Goal: Information Seeking & Learning: Learn about a topic

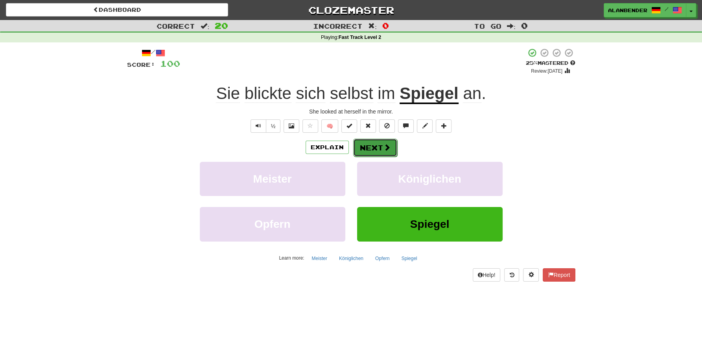
click at [375, 147] on button "Next" at bounding box center [375, 148] width 44 height 18
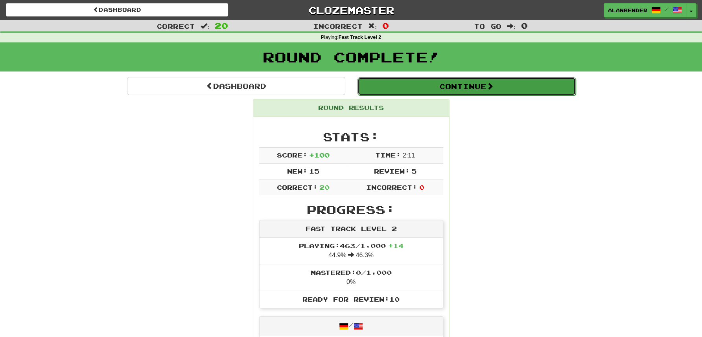
click at [480, 90] on button "Continue" at bounding box center [466, 86] width 218 height 18
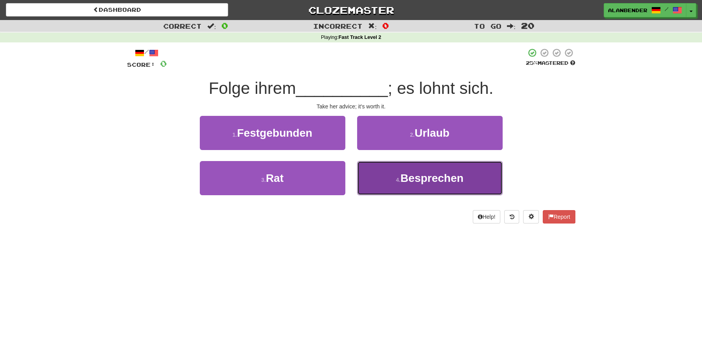
click at [423, 183] on span "Besprechen" at bounding box center [431, 178] width 63 height 12
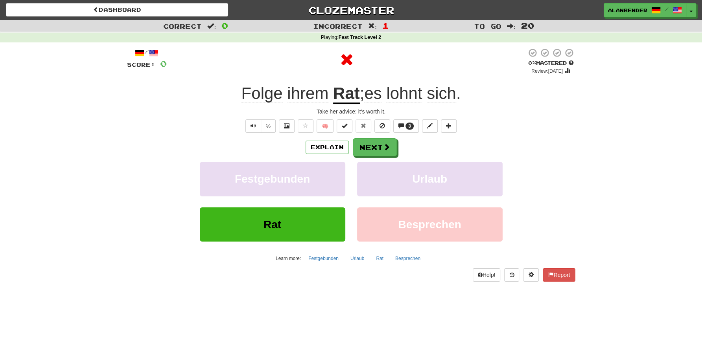
click at [342, 96] on u "Rat" at bounding box center [346, 94] width 27 height 20
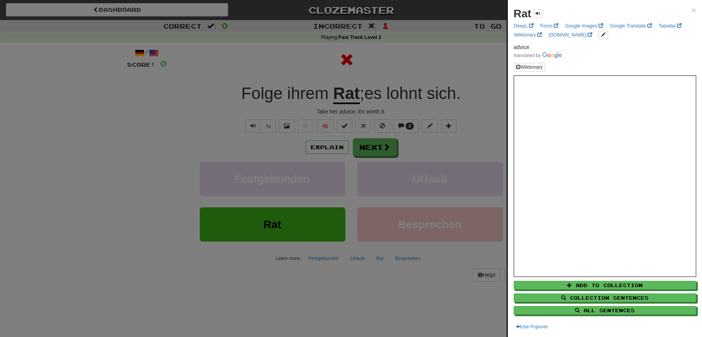
click at [397, 69] on div at bounding box center [351, 168] width 702 height 337
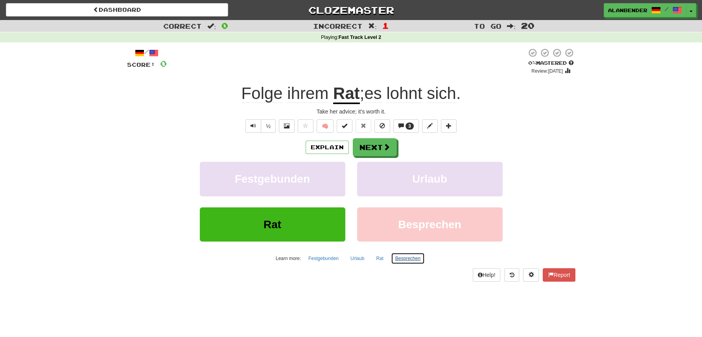
click at [410, 258] on button "Besprechen" at bounding box center [408, 259] width 34 height 12
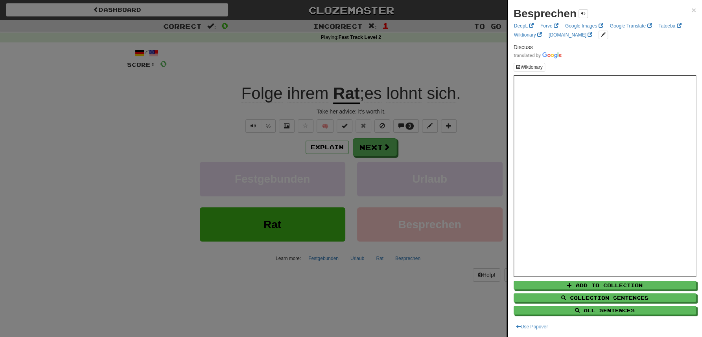
click at [432, 67] on div at bounding box center [351, 168] width 702 height 337
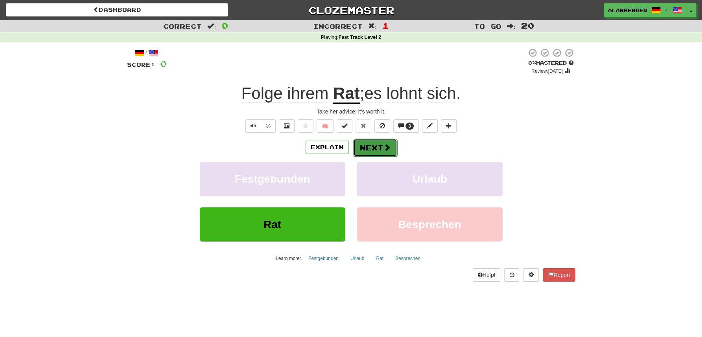
click at [375, 151] on button "Next" at bounding box center [375, 148] width 44 height 18
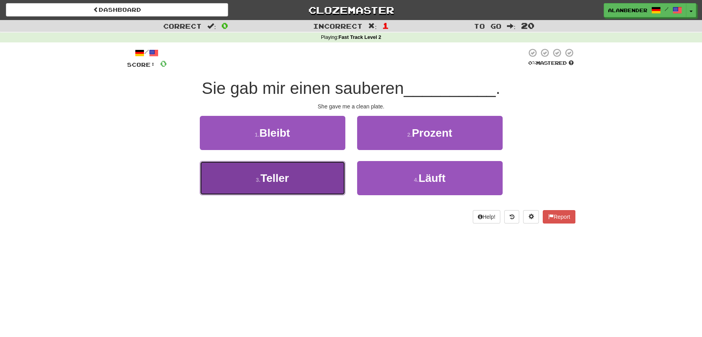
click at [265, 178] on span "Teller" at bounding box center [274, 178] width 29 height 12
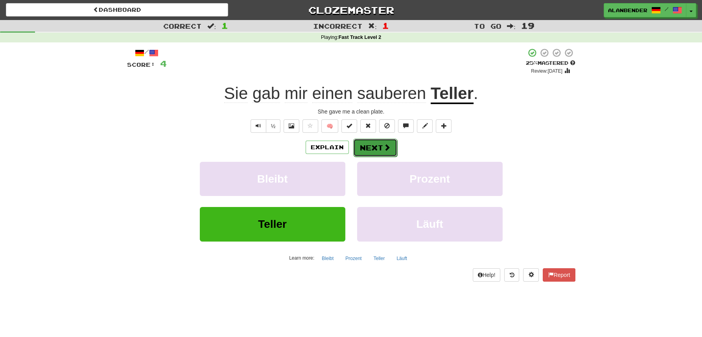
click at [381, 148] on button "Next" at bounding box center [375, 148] width 44 height 18
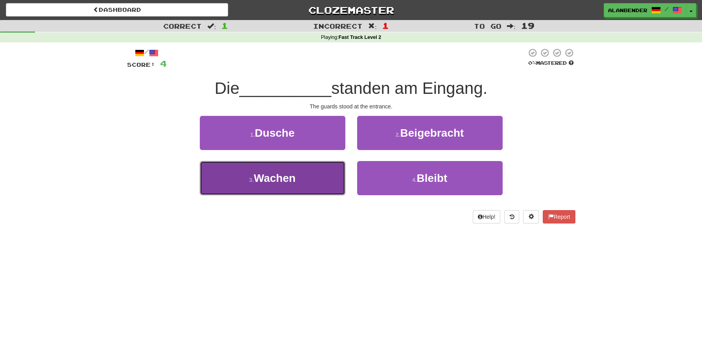
click at [280, 179] on span "Wachen" at bounding box center [275, 178] width 42 height 12
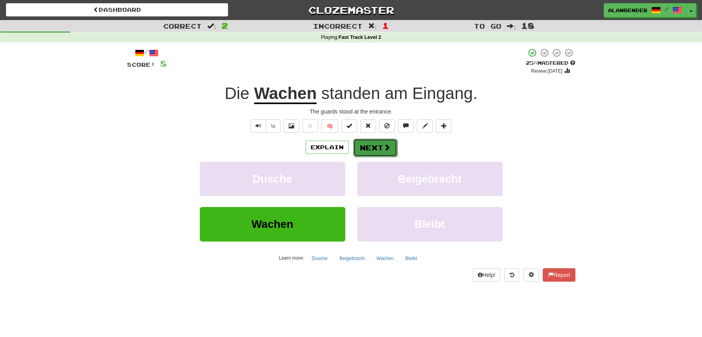
click at [372, 145] on button "Next" at bounding box center [375, 148] width 44 height 18
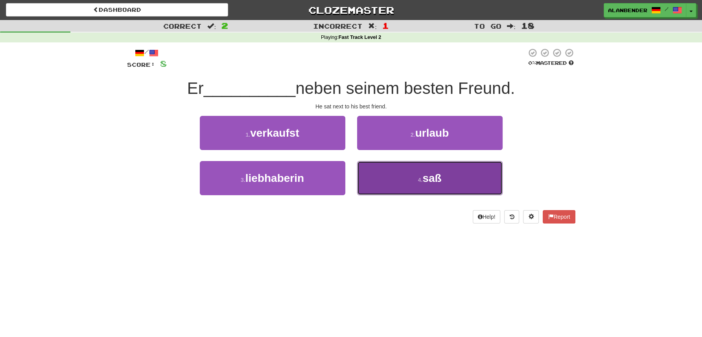
click at [437, 178] on span "saß" at bounding box center [431, 178] width 19 height 12
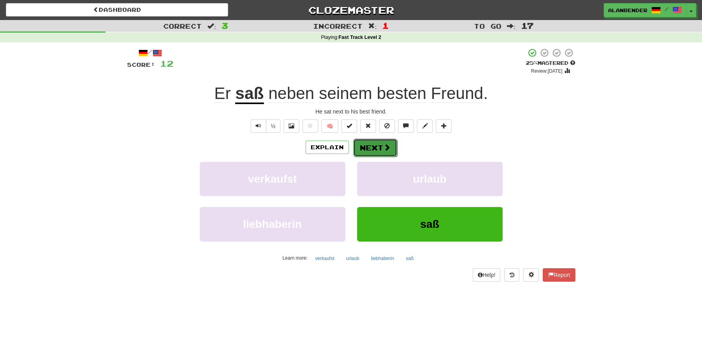
click at [377, 146] on button "Next" at bounding box center [375, 148] width 44 height 18
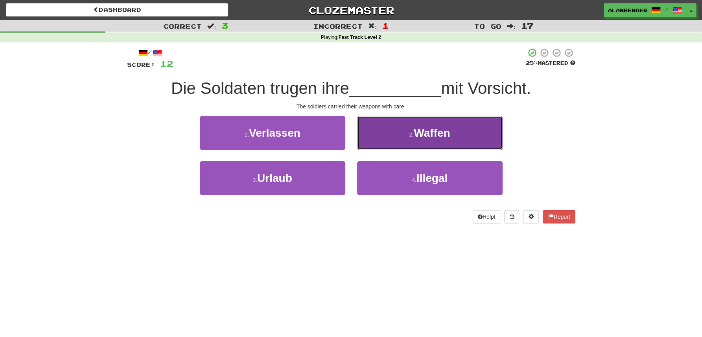
click at [431, 136] on span "Waffen" at bounding box center [432, 133] width 36 height 12
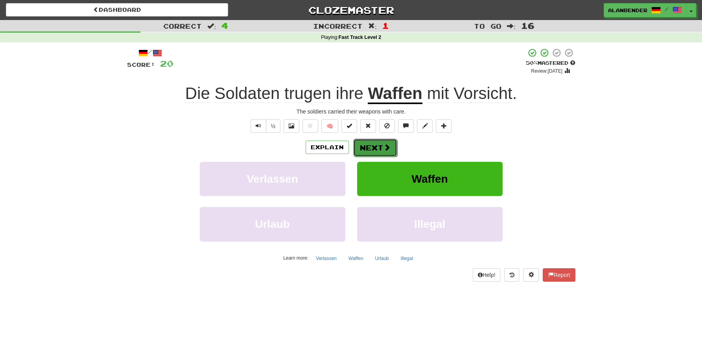
click at [373, 148] on button "Next" at bounding box center [375, 148] width 44 height 18
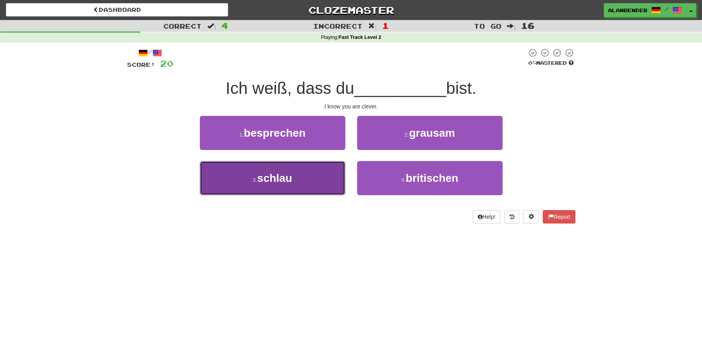
click at [273, 176] on span "schlau" at bounding box center [274, 178] width 35 height 12
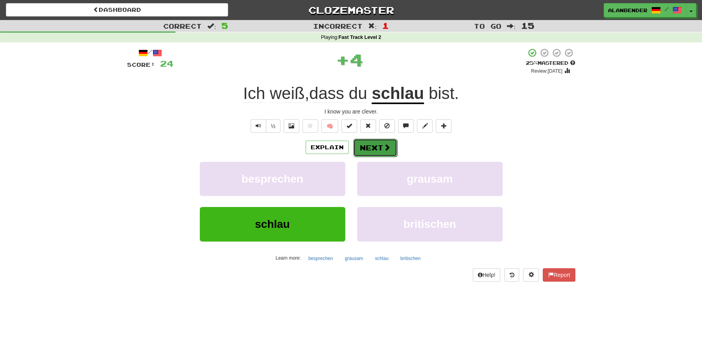
click at [381, 146] on button "Next" at bounding box center [375, 148] width 44 height 18
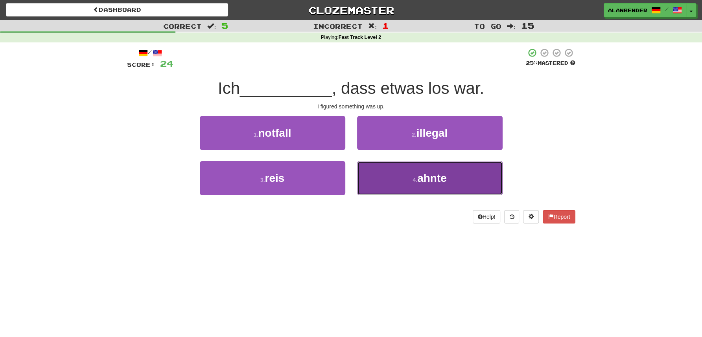
click at [430, 180] on span "ahnte" at bounding box center [431, 178] width 29 height 12
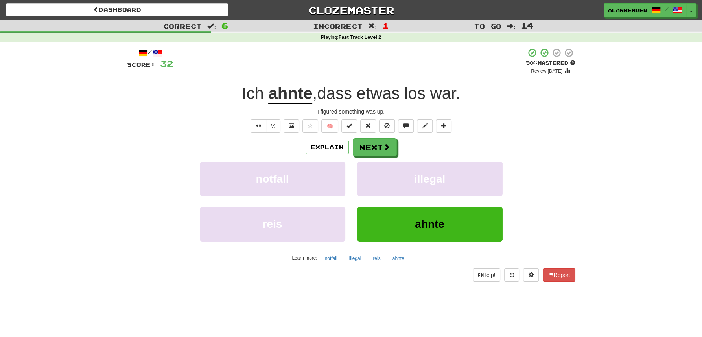
click at [292, 97] on u "ahnte" at bounding box center [290, 94] width 44 height 20
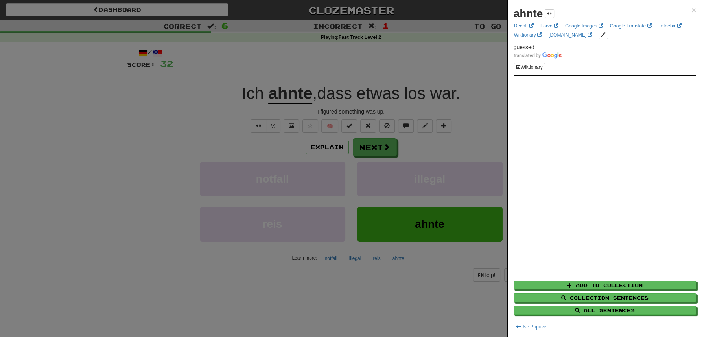
click at [305, 59] on div at bounding box center [351, 168] width 702 height 337
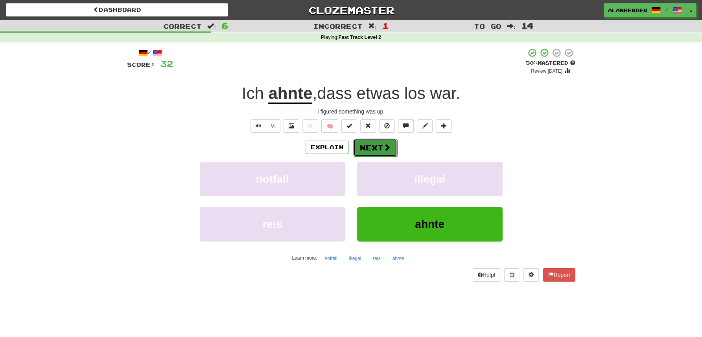
click at [387, 147] on span at bounding box center [386, 147] width 7 height 7
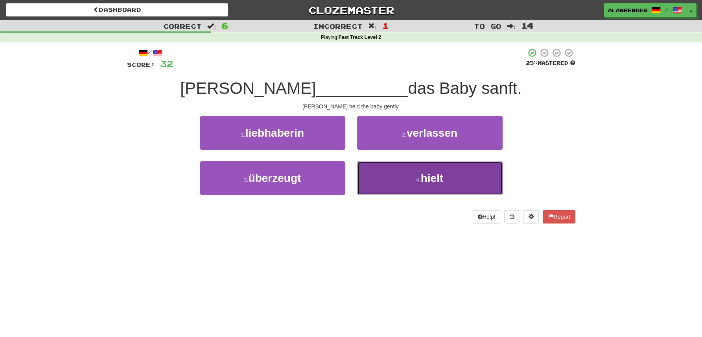
click at [434, 182] on span "hielt" at bounding box center [432, 178] width 23 height 12
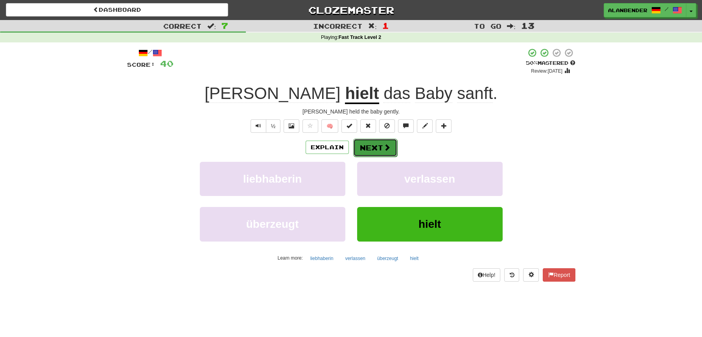
click at [373, 146] on button "Next" at bounding box center [375, 148] width 44 height 18
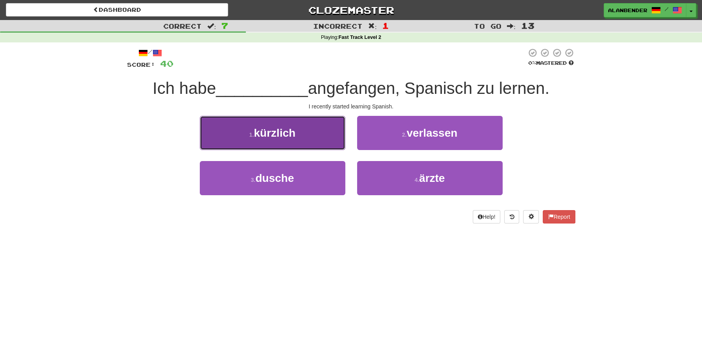
click at [288, 135] on span "kürzlich" at bounding box center [275, 133] width 42 height 12
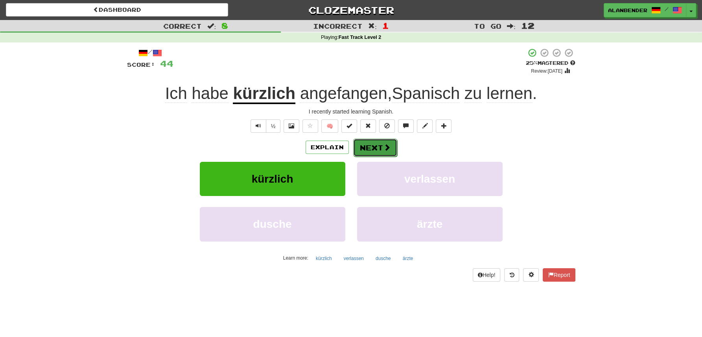
click at [385, 147] on span at bounding box center [386, 147] width 7 height 7
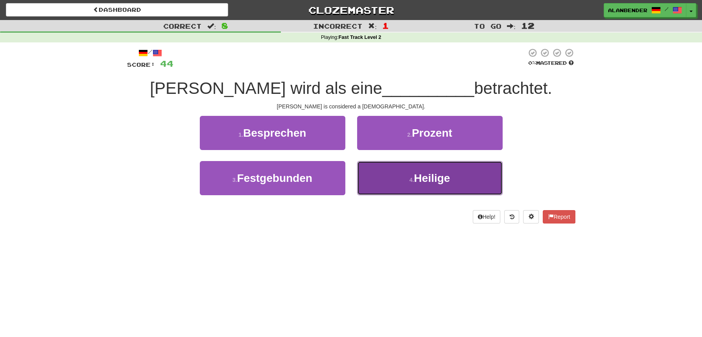
click at [439, 171] on button "4 . Heilige" at bounding box center [429, 178] width 145 height 34
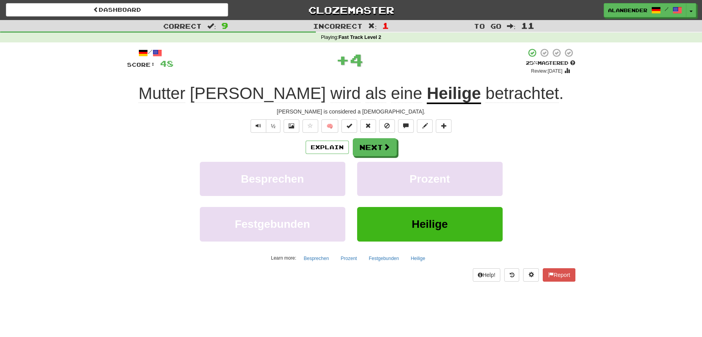
click at [427, 97] on u "Heilige" at bounding box center [454, 94] width 54 height 20
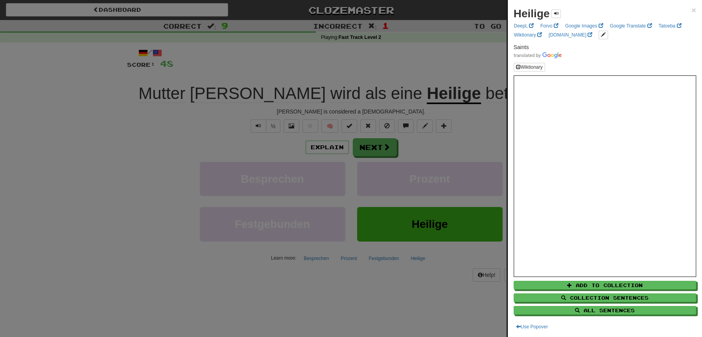
click at [432, 53] on div at bounding box center [351, 168] width 702 height 337
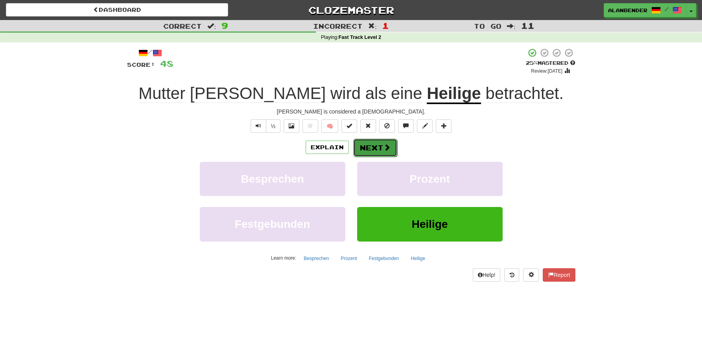
click at [377, 148] on button "Next" at bounding box center [375, 148] width 44 height 18
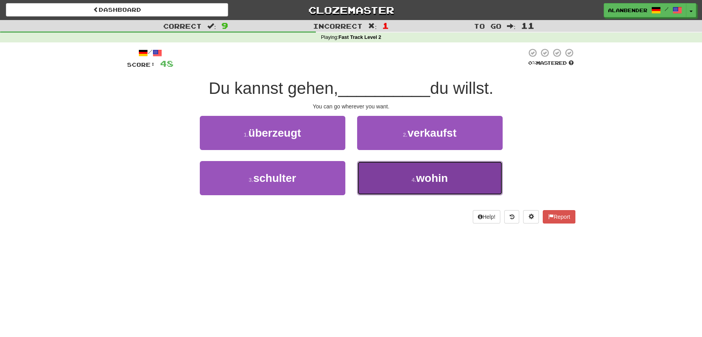
click at [452, 181] on button "4 . wohin" at bounding box center [429, 178] width 145 height 34
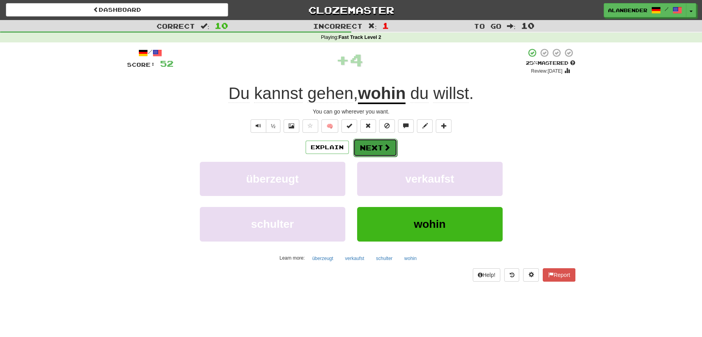
click at [370, 148] on button "Next" at bounding box center [375, 148] width 44 height 18
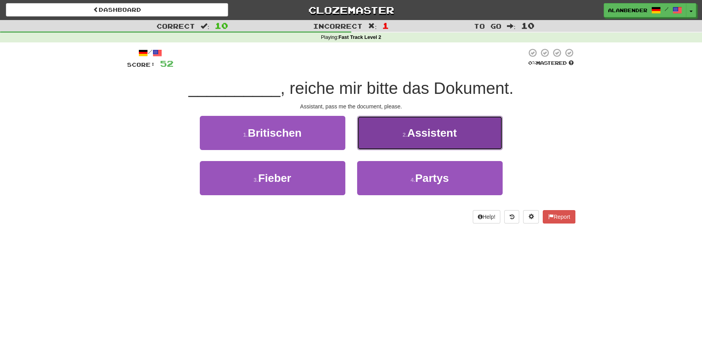
click at [441, 134] on span "Assistent" at bounding box center [432, 133] width 50 height 12
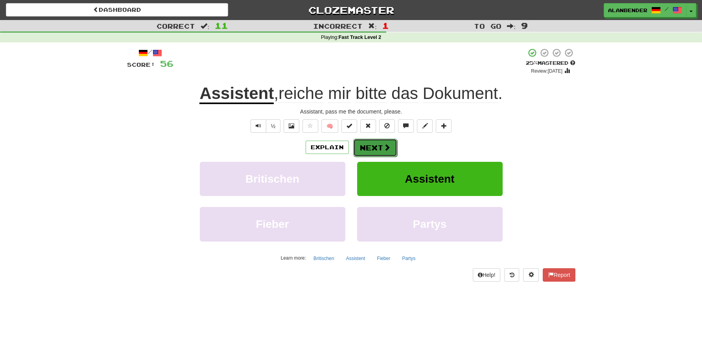
click at [373, 145] on button "Next" at bounding box center [375, 148] width 44 height 18
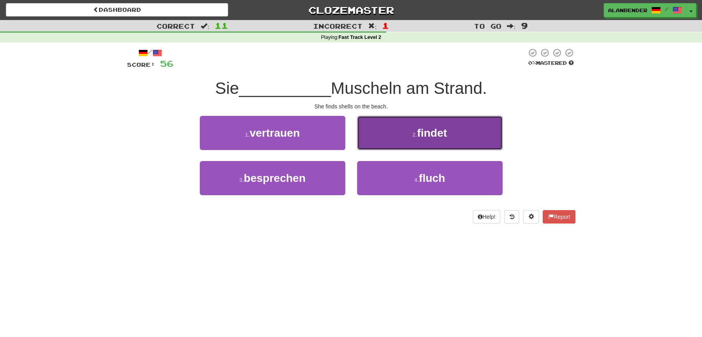
click at [439, 136] on span "findet" at bounding box center [432, 133] width 30 height 12
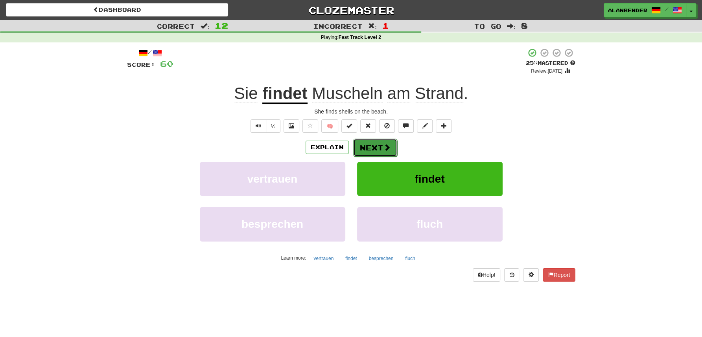
click at [372, 146] on button "Next" at bounding box center [375, 148] width 44 height 18
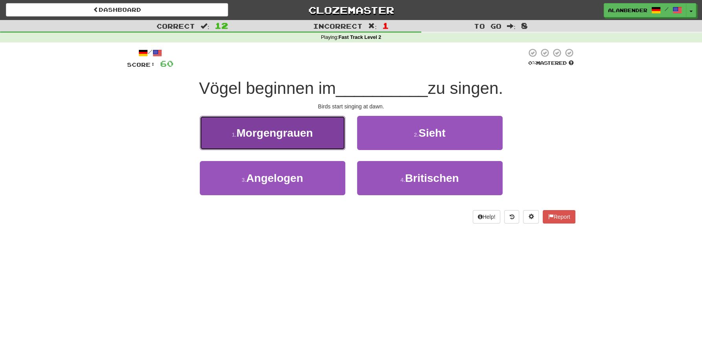
click at [286, 134] on span "Morgengrauen" at bounding box center [274, 133] width 76 height 12
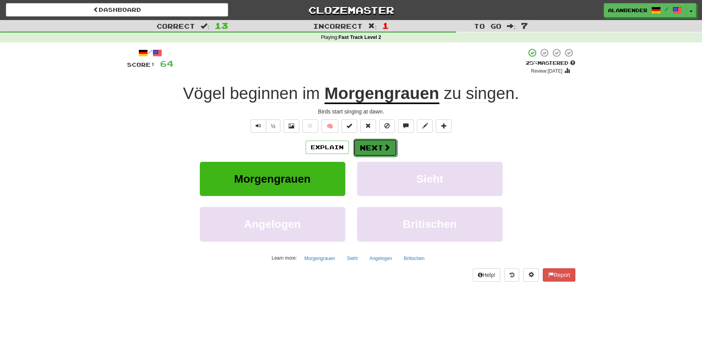
click at [377, 144] on button "Next" at bounding box center [375, 148] width 44 height 18
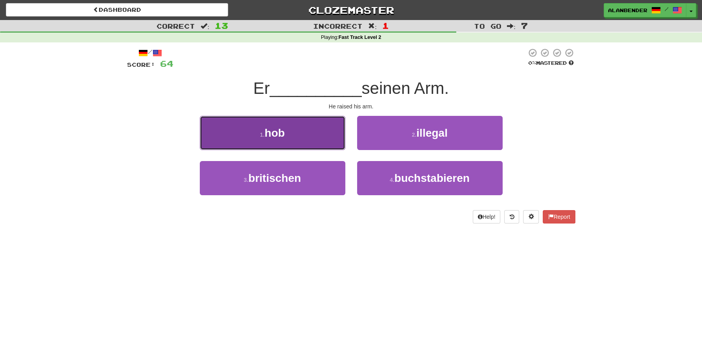
click at [282, 134] on span "hob" at bounding box center [275, 133] width 20 height 12
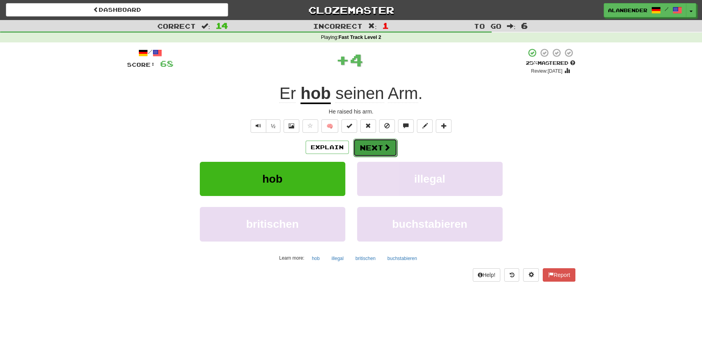
click at [372, 149] on button "Next" at bounding box center [375, 148] width 44 height 18
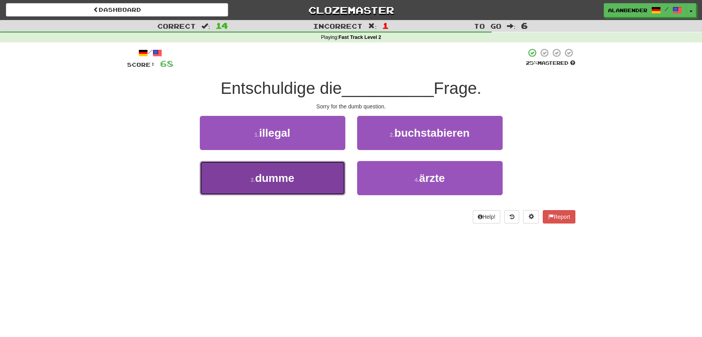
click at [292, 178] on span "dumme" at bounding box center [274, 178] width 39 height 12
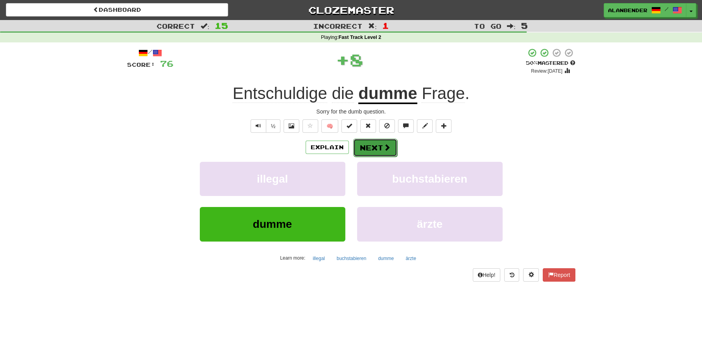
click at [383, 146] on span at bounding box center [386, 147] width 7 height 7
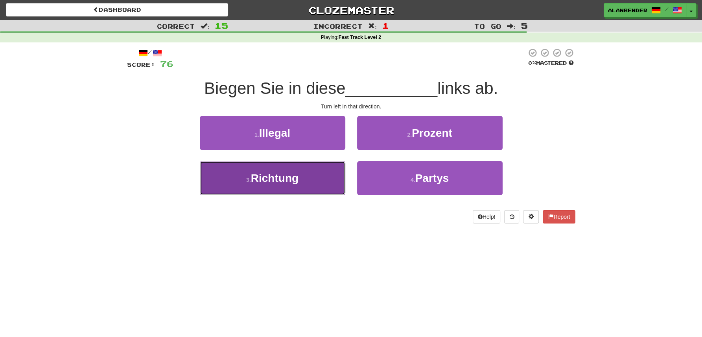
click at [291, 180] on span "Richtung" at bounding box center [275, 178] width 48 height 12
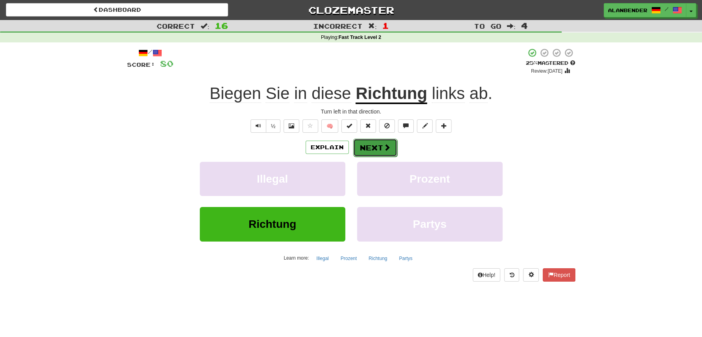
click at [379, 146] on button "Next" at bounding box center [375, 148] width 44 height 18
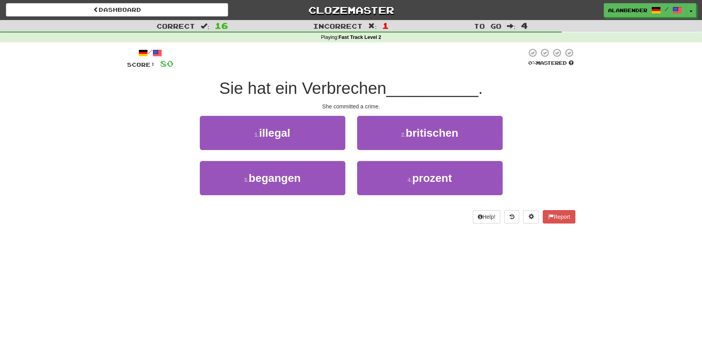
click at [279, 202] on div "3 . begangen" at bounding box center [272, 183] width 157 height 45
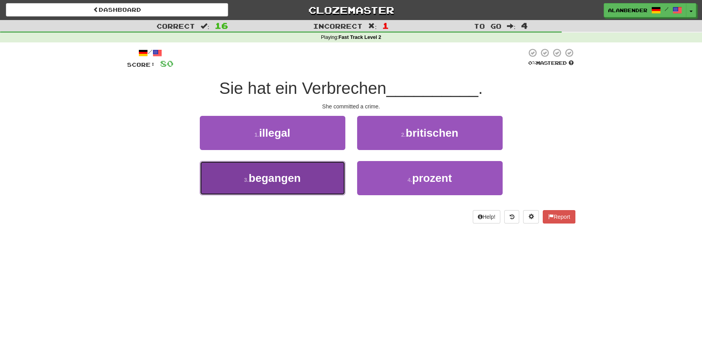
click at [278, 186] on button "3 . begangen" at bounding box center [272, 178] width 145 height 34
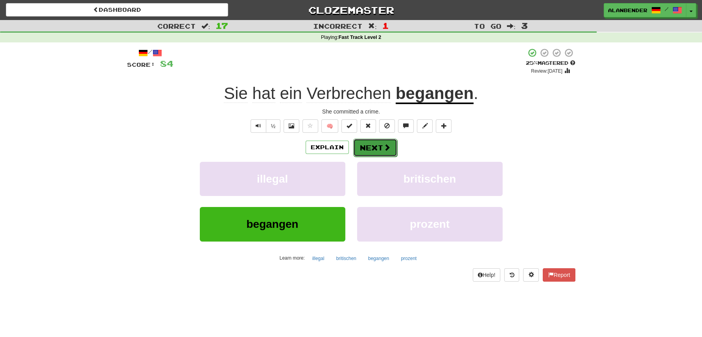
click at [383, 150] on span at bounding box center [386, 147] width 7 height 7
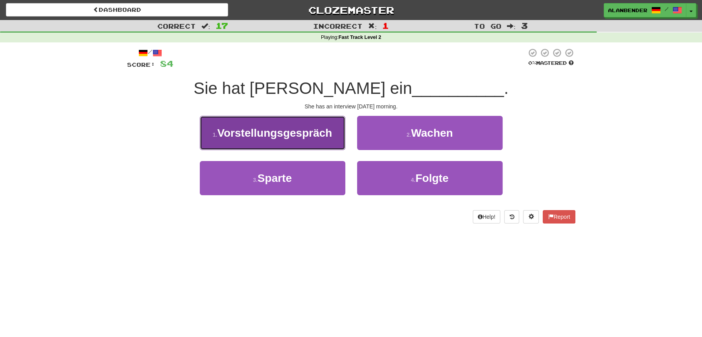
click at [307, 136] on span "Vorstellungsgespräch" at bounding box center [274, 133] width 115 height 12
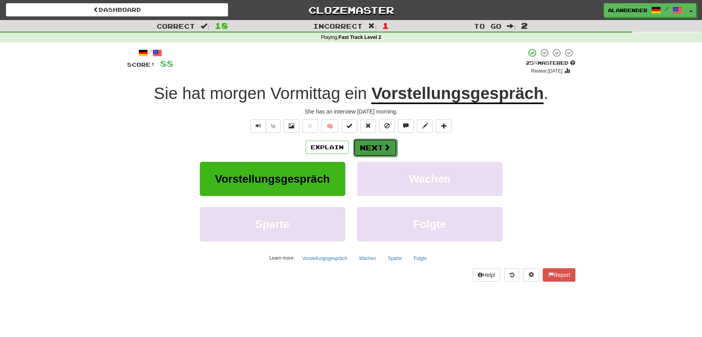
click at [378, 148] on button "Next" at bounding box center [375, 148] width 44 height 18
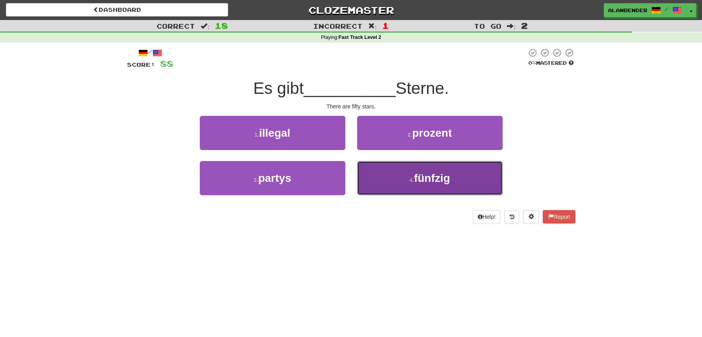
click at [439, 183] on span "fünfzig" at bounding box center [432, 178] width 36 height 12
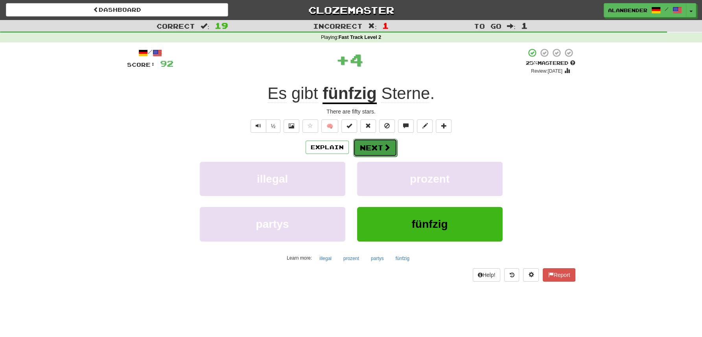
click at [379, 150] on button "Next" at bounding box center [375, 148] width 44 height 18
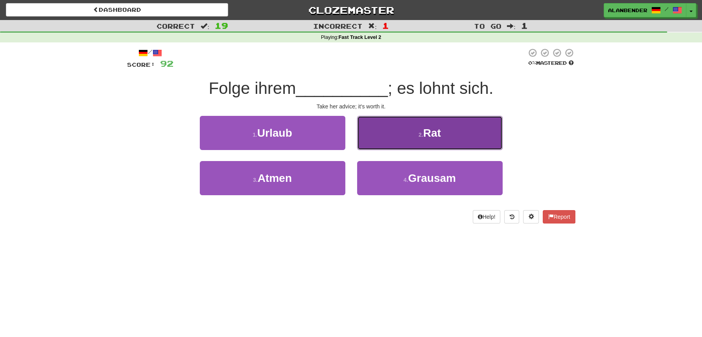
click at [430, 137] on span "Rat" at bounding box center [432, 133] width 18 height 12
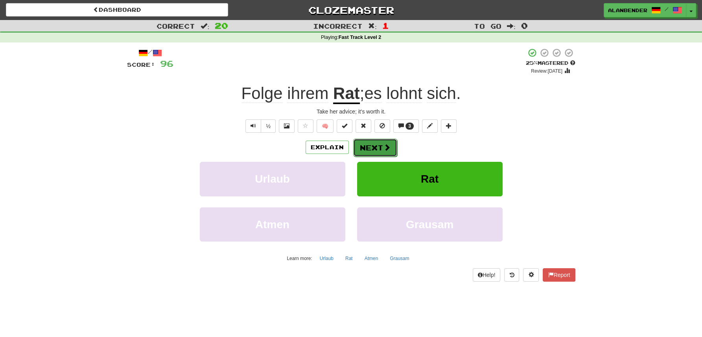
click at [374, 149] on button "Next" at bounding box center [375, 148] width 44 height 18
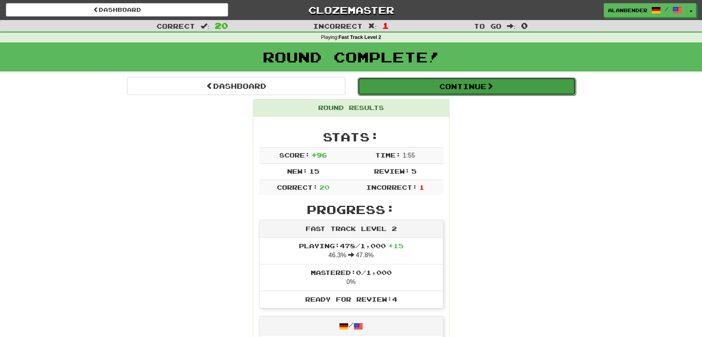
click at [489, 85] on span at bounding box center [489, 86] width 7 height 7
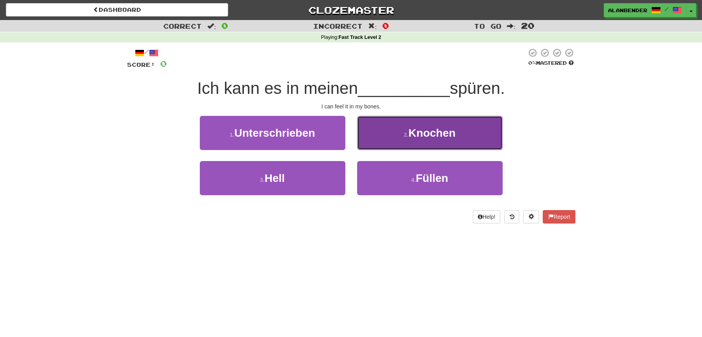
click at [431, 138] on span "Knochen" at bounding box center [431, 133] width 47 height 12
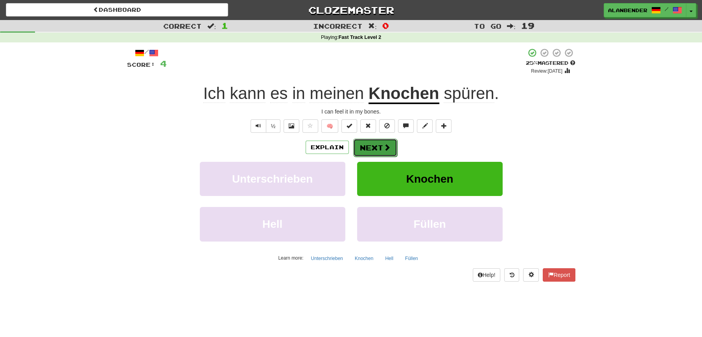
click at [378, 146] on button "Next" at bounding box center [375, 148] width 44 height 18
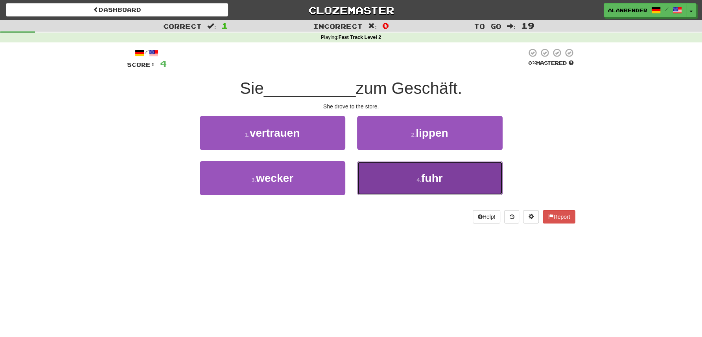
click at [421, 182] on small "4 ." at bounding box center [418, 180] width 5 height 6
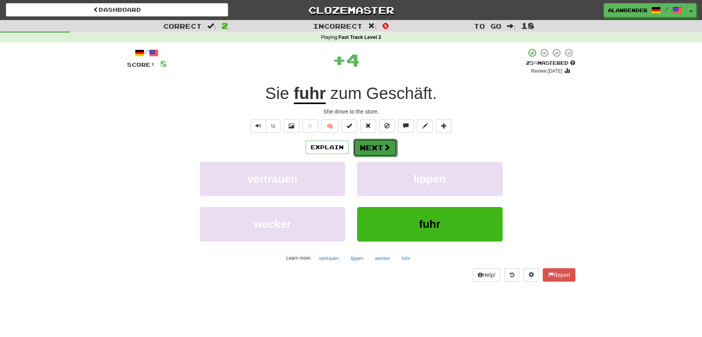
click at [381, 149] on button "Next" at bounding box center [375, 148] width 44 height 18
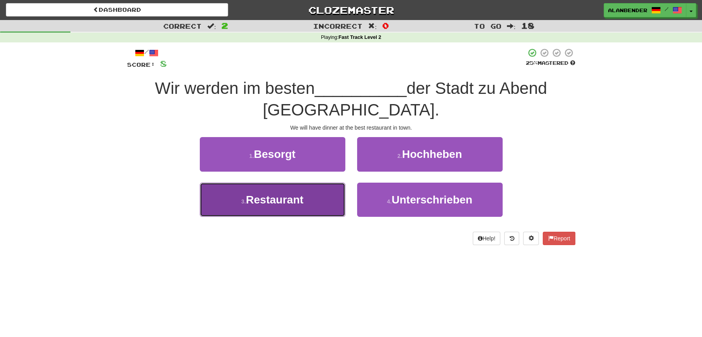
click at [280, 194] on span "Restaurant" at bounding box center [274, 200] width 57 height 12
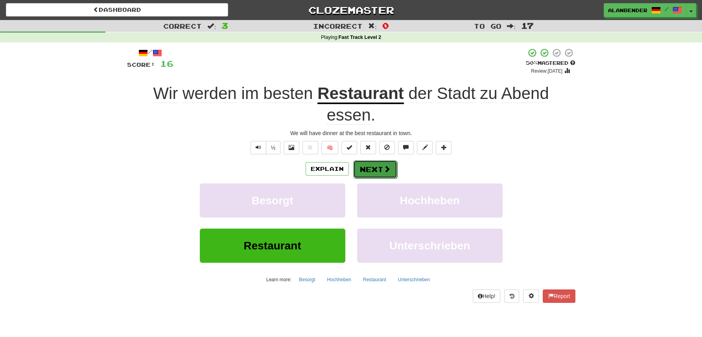
click at [375, 167] on button "Next" at bounding box center [375, 169] width 44 height 18
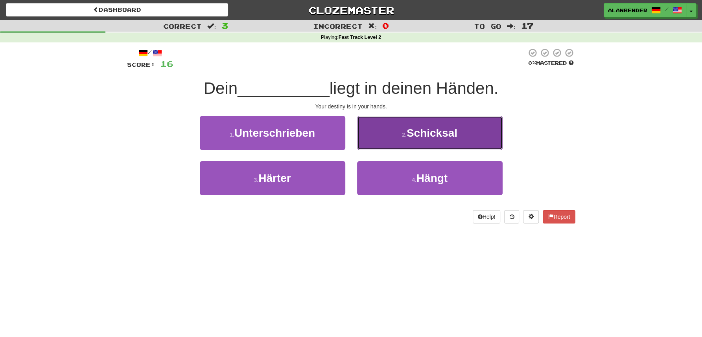
click at [435, 139] on span "Schicksal" at bounding box center [431, 133] width 51 height 12
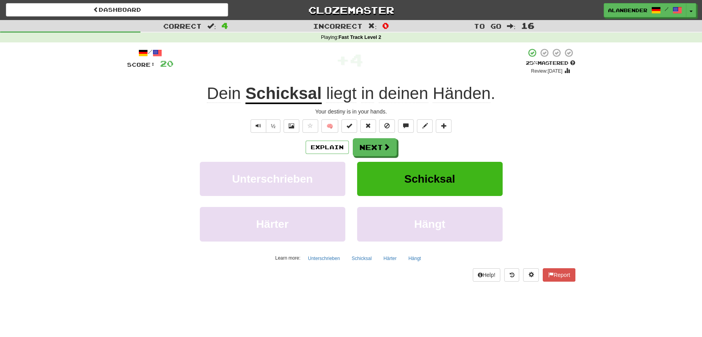
click at [291, 95] on u "Schicksal" at bounding box center [283, 94] width 76 height 20
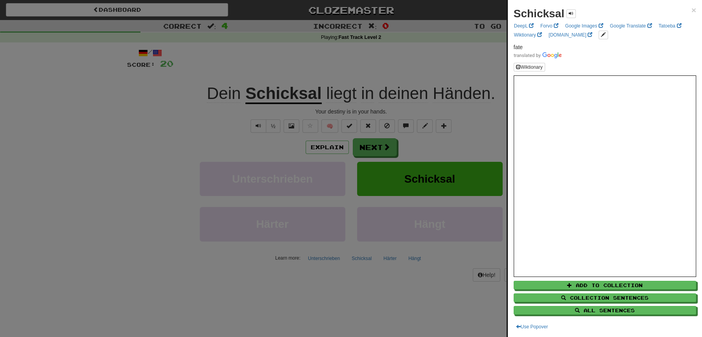
click at [412, 64] on div at bounding box center [351, 168] width 702 height 337
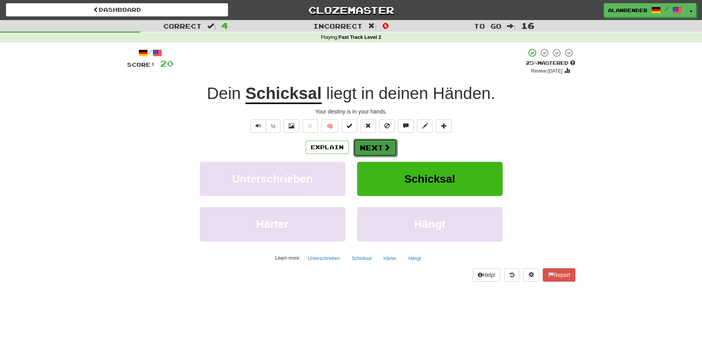
click at [377, 147] on button "Next" at bounding box center [375, 148] width 44 height 18
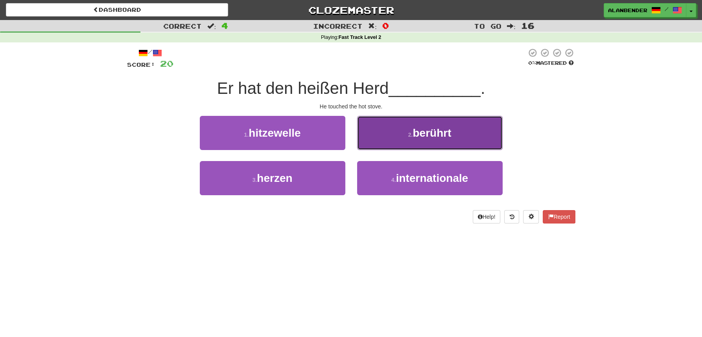
click at [439, 140] on button "2 . berührt" at bounding box center [429, 133] width 145 height 34
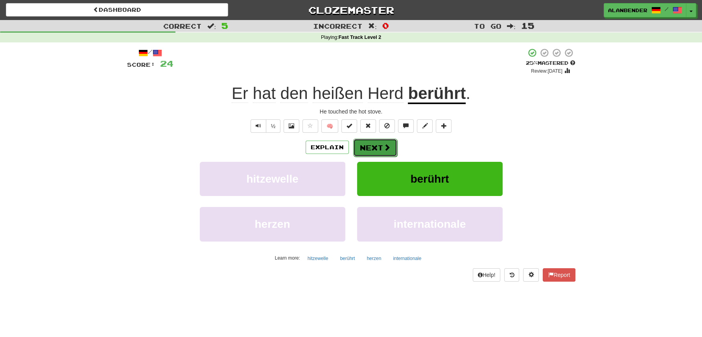
click at [384, 151] on span at bounding box center [386, 147] width 7 height 7
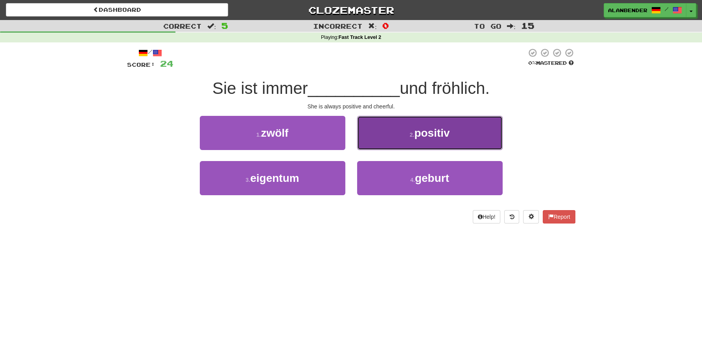
click at [439, 128] on span "positiv" at bounding box center [431, 133] width 35 height 12
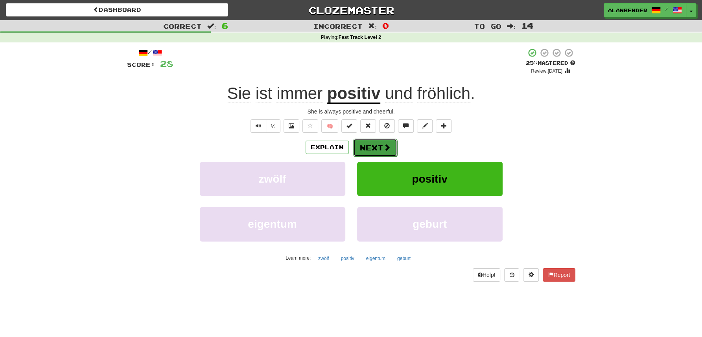
click at [381, 147] on button "Next" at bounding box center [375, 148] width 44 height 18
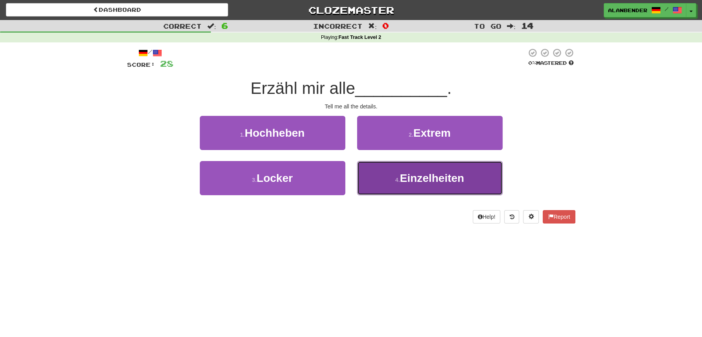
click at [450, 180] on span "Einzelheiten" at bounding box center [432, 178] width 64 height 12
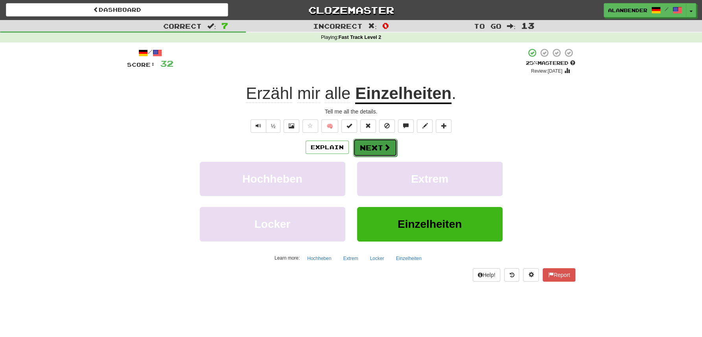
click at [380, 152] on button "Next" at bounding box center [375, 148] width 44 height 18
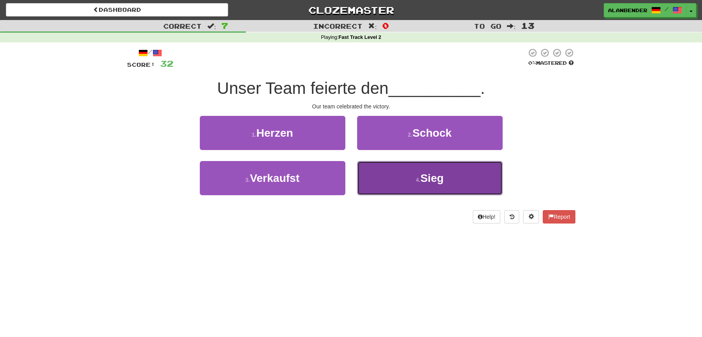
click at [445, 188] on button "4 . [PERSON_NAME]" at bounding box center [429, 178] width 145 height 34
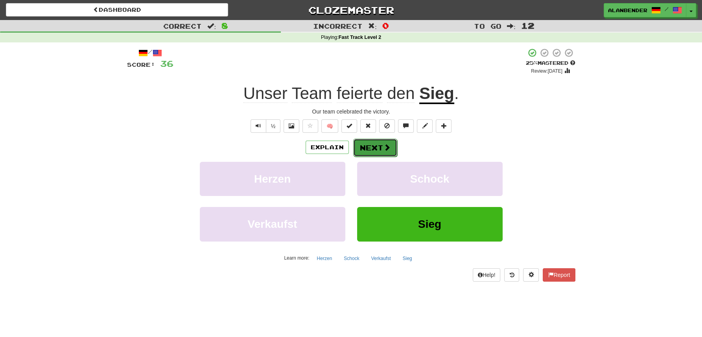
click at [373, 148] on button "Next" at bounding box center [375, 148] width 44 height 18
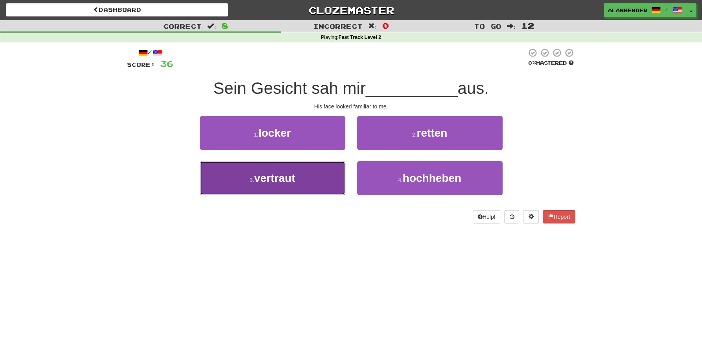
click at [276, 176] on span "vertraut" at bounding box center [274, 178] width 41 height 12
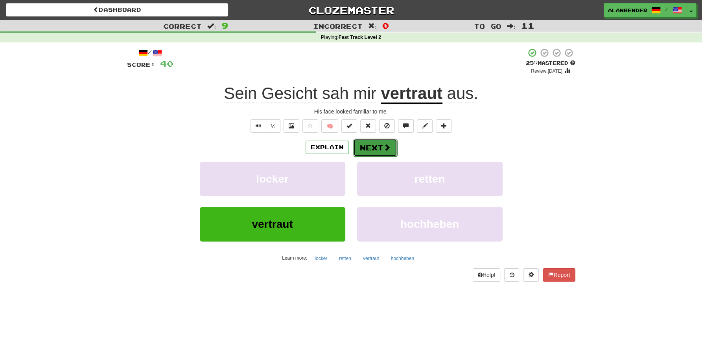
click at [380, 147] on button "Next" at bounding box center [375, 148] width 44 height 18
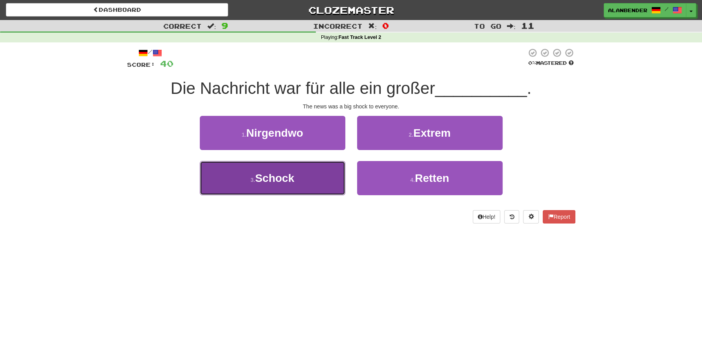
click at [291, 183] on span "Schock" at bounding box center [274, 178] width 39 height 12
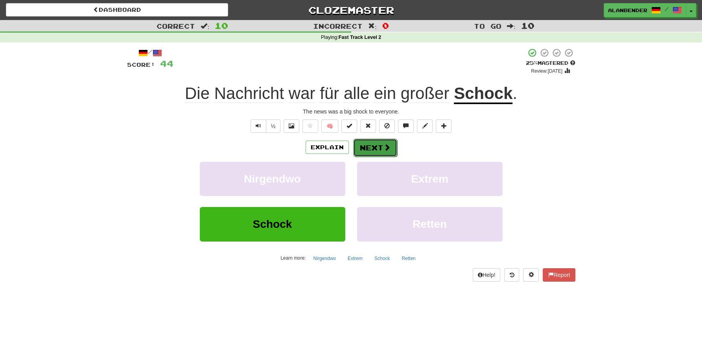
click at [371, 147] on button "Next" at bounding box center [375, 148] width 44 height 18
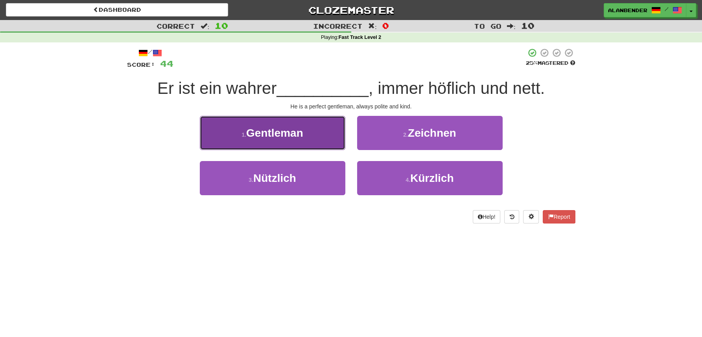
click at [278, 131] on span "Gentleman" at bounding box center [274, 133] width 57 height 12
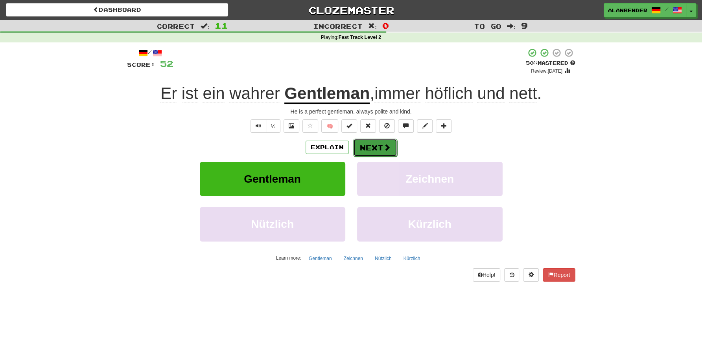
click at [382, 147] on button "Next" at bounding box center [375, 148] width 44 height 18
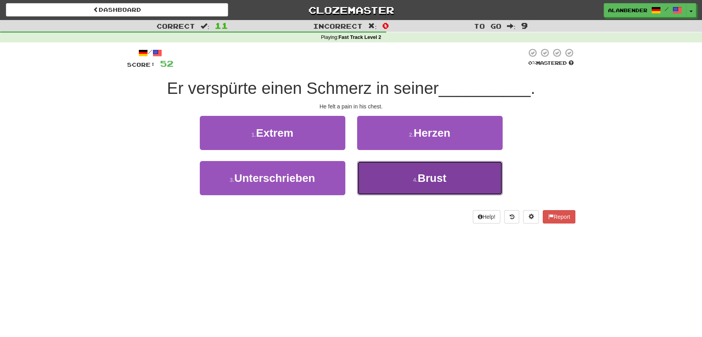
click at [431, 176] on span "Brust" at bounding box center [431, 178] width 29 height 12
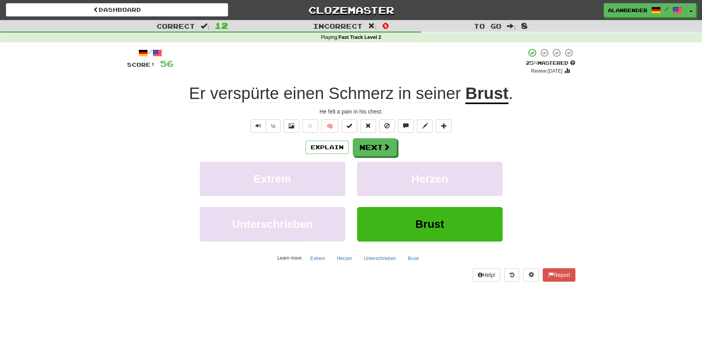
click at [254, 90] on span "verspürte" at bounding box center [244, 93] width 69 height 19
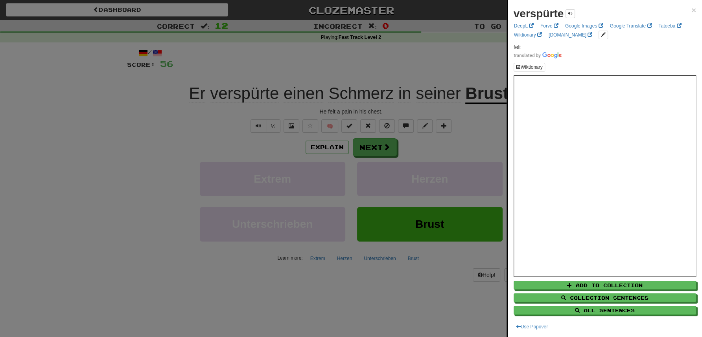
click at [301, 39] on div at bounding box center [351, 168] width 702 height 337
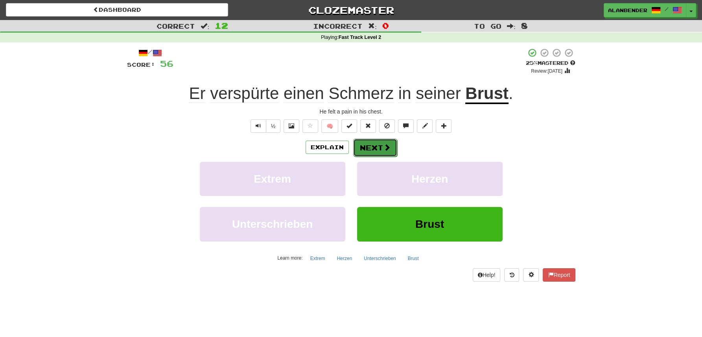
click at [370, 146] on button "Next" at bounding box center [375, 148] width 44 height 18
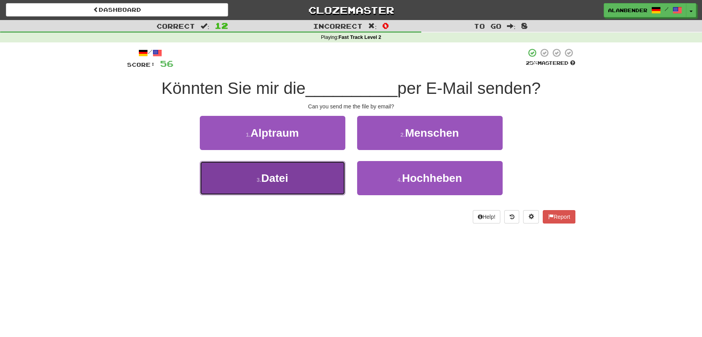
click at [278, 184] on span "Datei" at bounding box center [274, 178] width 27 height 12
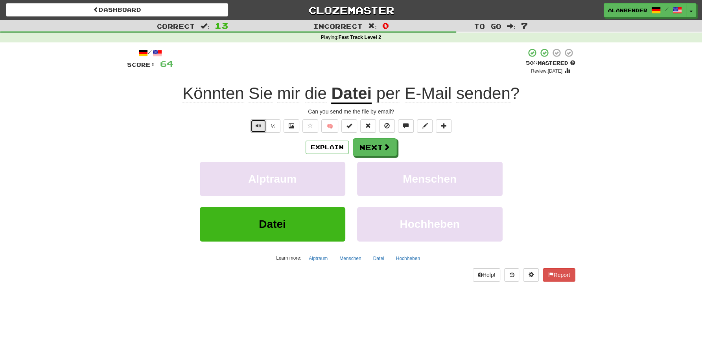
click at [259, 125] on span "Text-to-speech controls" at bounding box center [259, 126] width 6 height 6
click at [376, 148] on button "Next" at bounding box center [375, 148] width 44 height 18
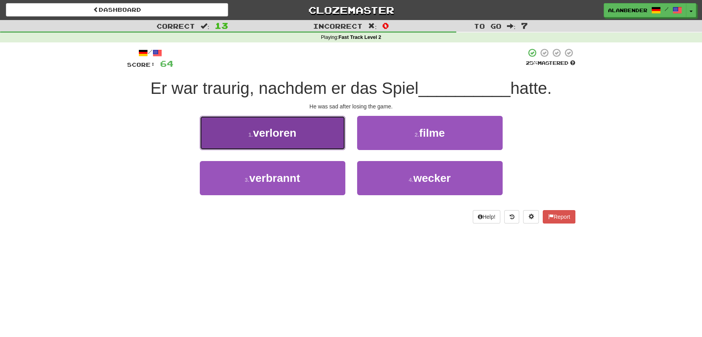
click at [316, 138] on button "1 . verloren" at bounding box center [272, 133] width 145 height 34
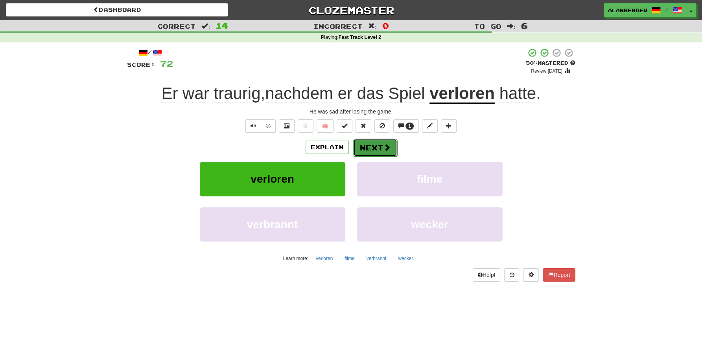
click at [384, 149] on span at bounding box center [386, 147] width 7 height 7
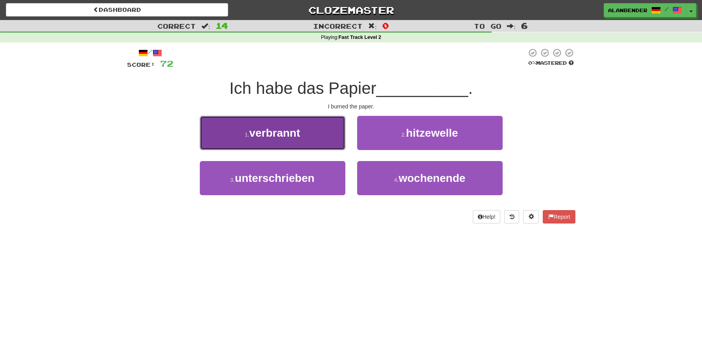
click at [293, 134] on span "verbrannt" at bounding box center [274, 133] width 51 height 12
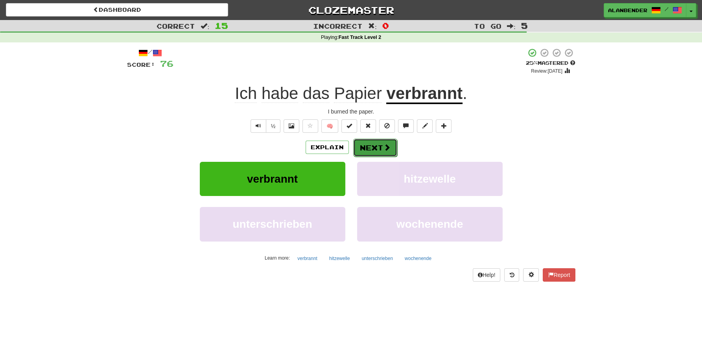
click at [369, 147] on button "Next" at bounding box center [375, 148] width 44 height 18
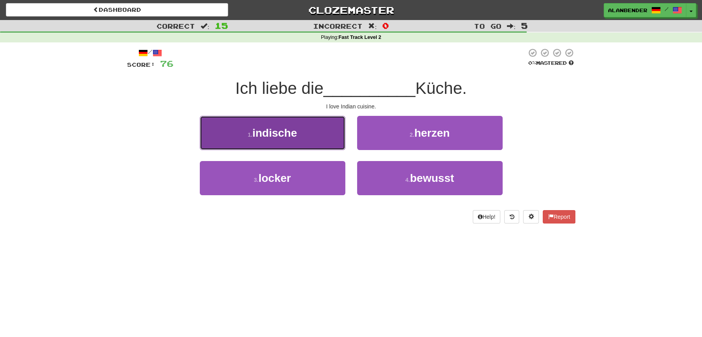
click at [299, 137] on button "1 . indische" at bounding box center [272, 133] width 145 height 34
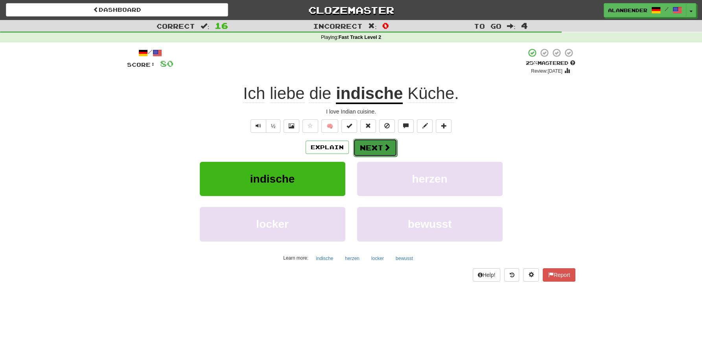
click at [373, 147] on button "Next" at bounding box center [375, 148] width 44 height 18
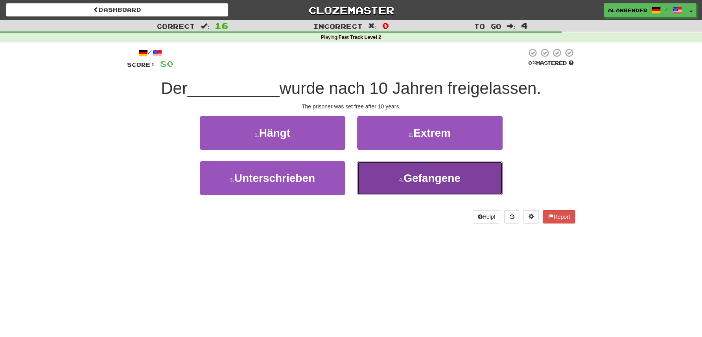
click at [434, 186] on button "4 . Gefangene" at bounding box center [429, 178] width 145 height 34
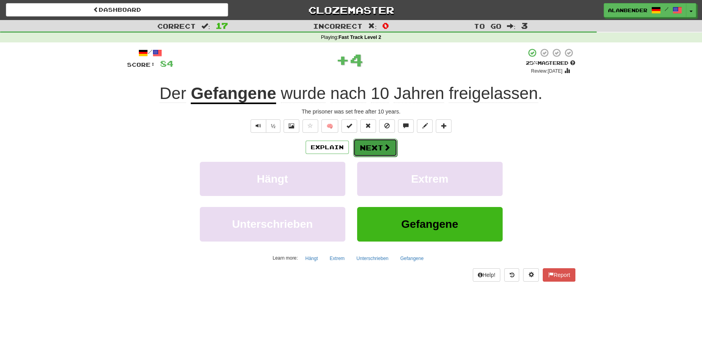
click at [361, 146] on button "Next" at bounding box center [375, 148] width 44 height 18
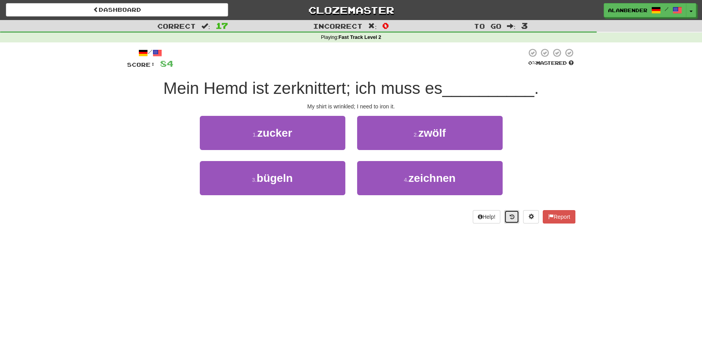
click at [511, 219] on icon at bounding box center [511, 217] width 5 height 6
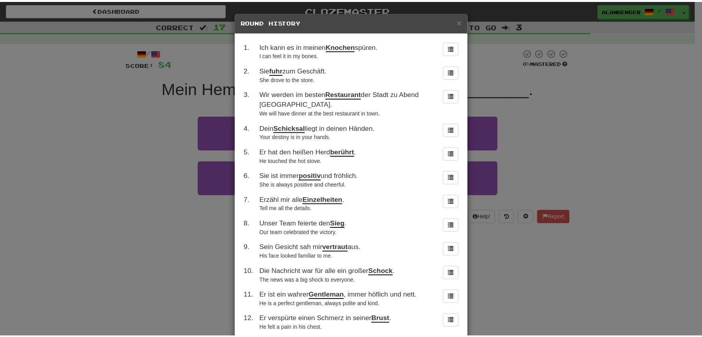
scroll to position [169, 0]
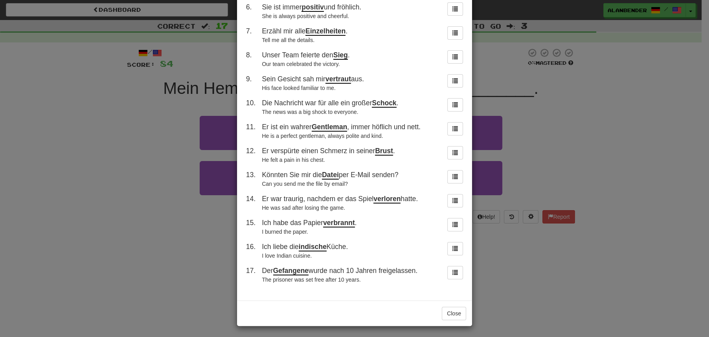
click at [565, 160] on div "× Round History 1 . Ich kann es in [PERSON_NAME] Knochen spüren. I can feel it …" at bounding box center [354, 168] width 709 height 337
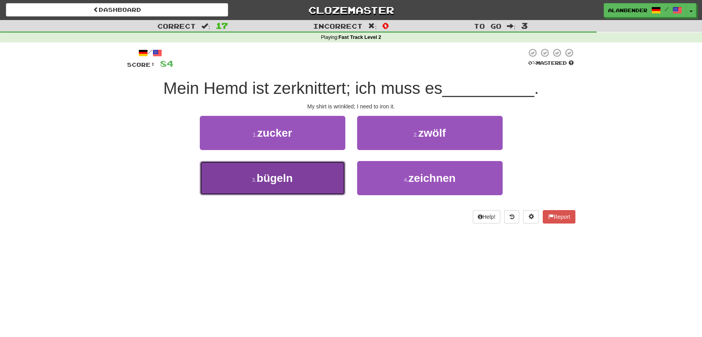
click at [284, 181] on span "bügeln" at bounding box center [274, 178] width 36 height 12
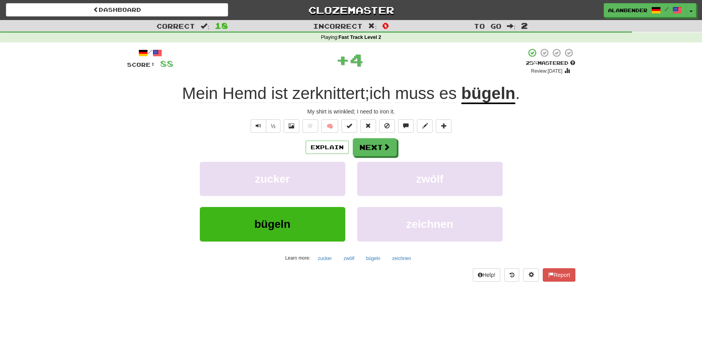
click at [341, 102] on span "zerknittert" at bounding box center [328, 93] width 72 height 19
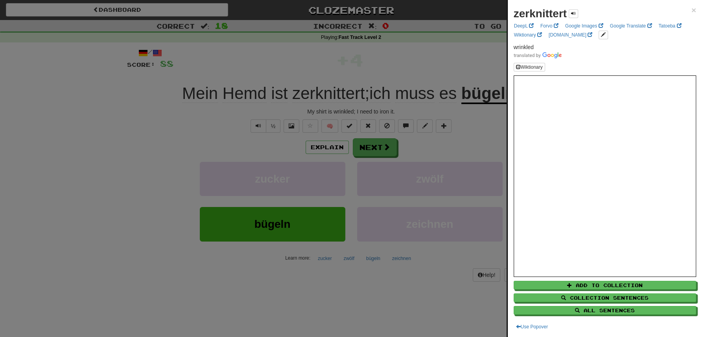
click at [333, 54] on div at bounding box center [351, 168] width 702 height 337
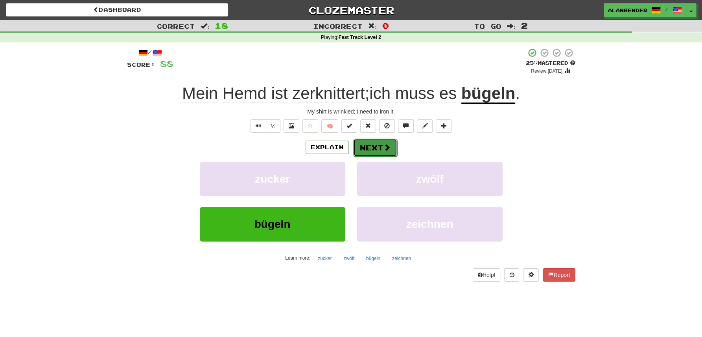
click at [368, 147] on button "Next" at bounding box center [375, 148] width 44 height 18
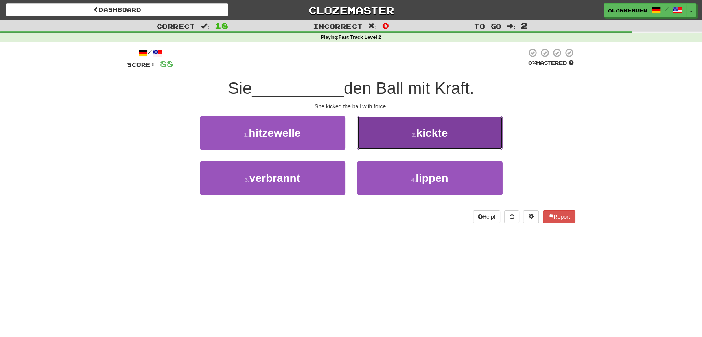
click at [438, 136] on span "kickte" at bounding box center [431, 133] width 31 height 12
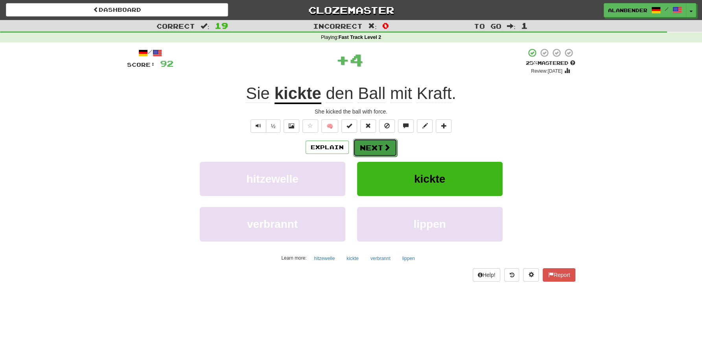
click at [377, 151] on button "Next" at bounding box center [375, 148] width 44 height 18
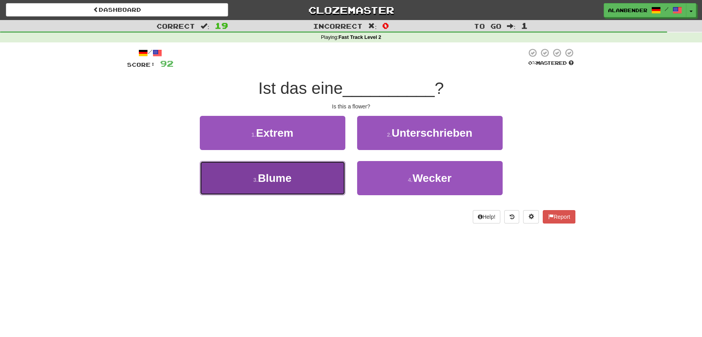
click at [289, 182] on span "Blume" at bounding box center [275, 178] width 34 height 12
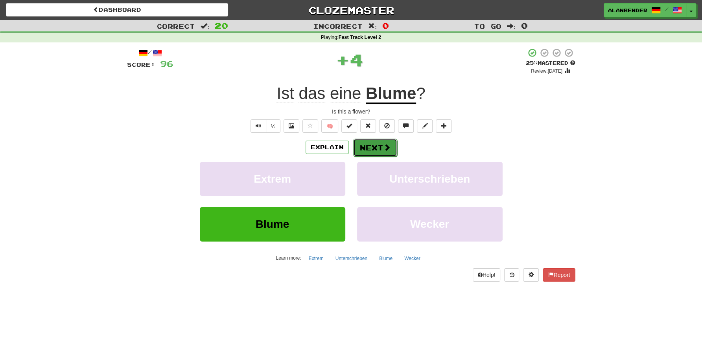
click at [376, 148] on button "Next" at bounding box center [375, 148] width 44 height 18
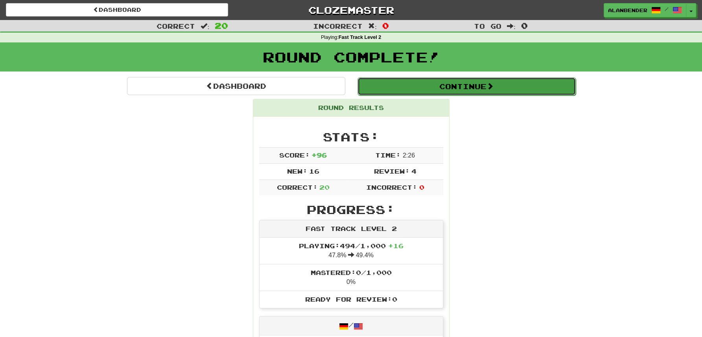
click at [465, 88] on button "Continue" at bounding box center [466, 86] width 218 height 18
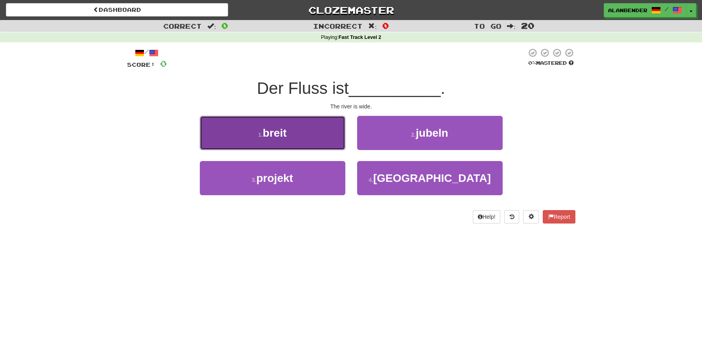
click at [288, 136] on button "1 . [PERSON_NAME]" at bounding box center [272, 133] width 145 height 34
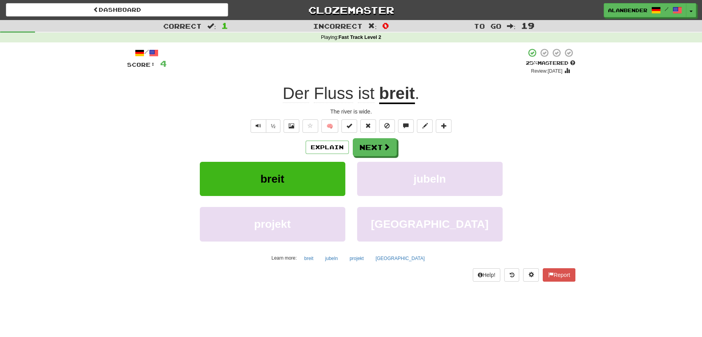
click at [493, 81] on div "/ Score: 4 + 4 25 % Mastered Review: [DATE] Der Fluss ist [PERSON_NAME] . The r…" at bounding box center [351, 164] width 448 height 233
click at [376, 148] on button "Next" at bounding box center [375, 148] width 44 height 18
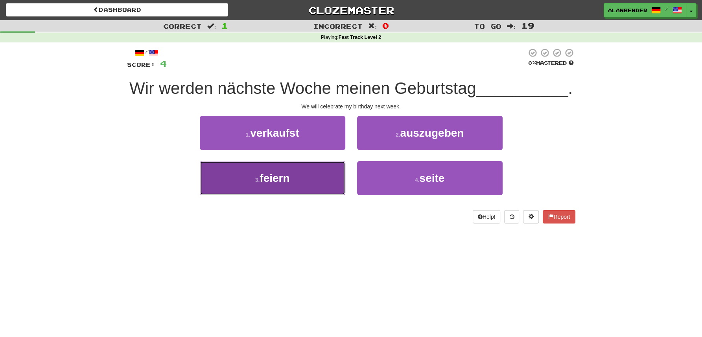
click at [282, 180] on span "feiern" at bounding box center [274, 178] width 30 height 12
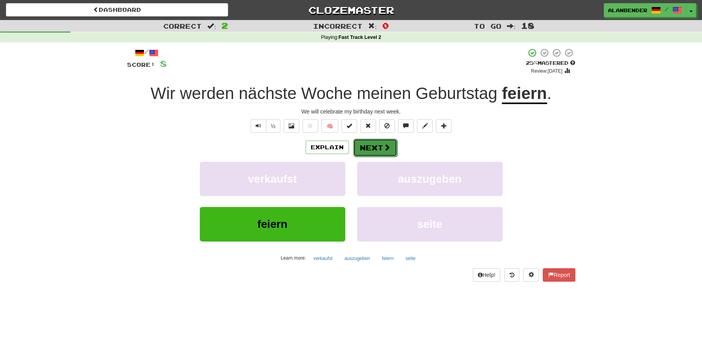
click at [380, 145] on button "Next" at bounding box center [375, 148] width 44 height 18
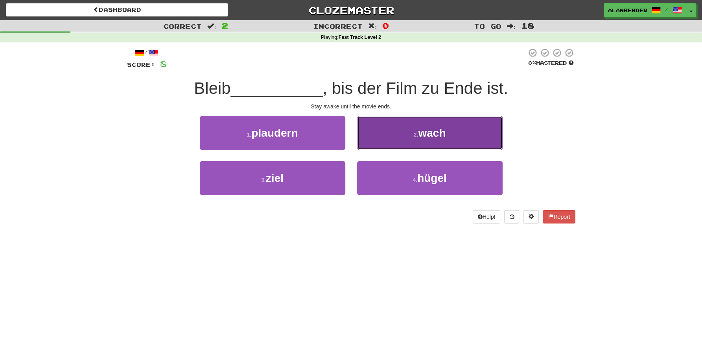
click at [441, 138] on span "wach" at bounding box center [432, 133] width 28 height 12
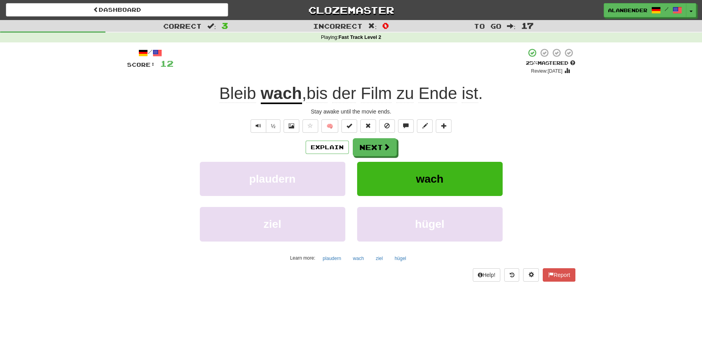
click at [281, 95] on u "wach" at bounding box center [281, 94] width 41 height 20
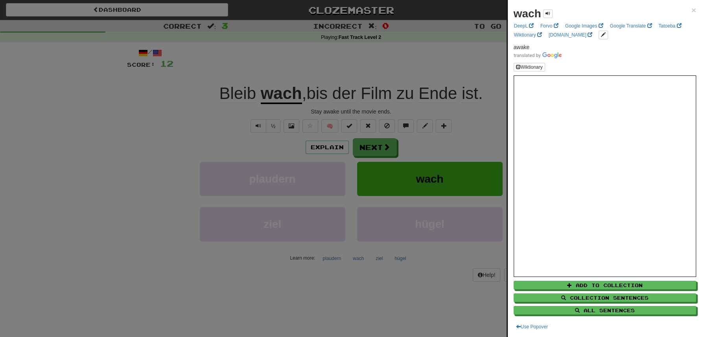
click at [326, 57] on div at bounding box center [351, 168] width 702 height 337
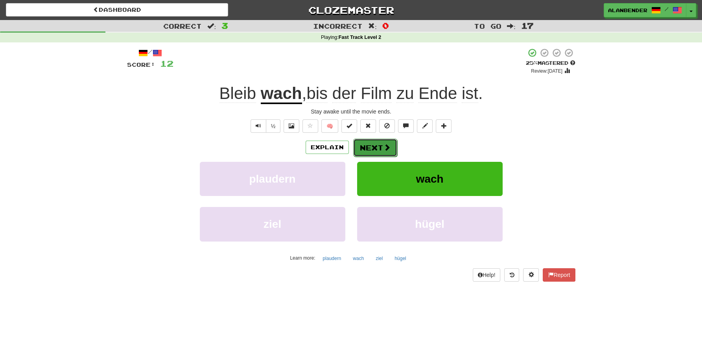
click at [385, 146] on span at bounding box center [386, 147] width 7 height 7
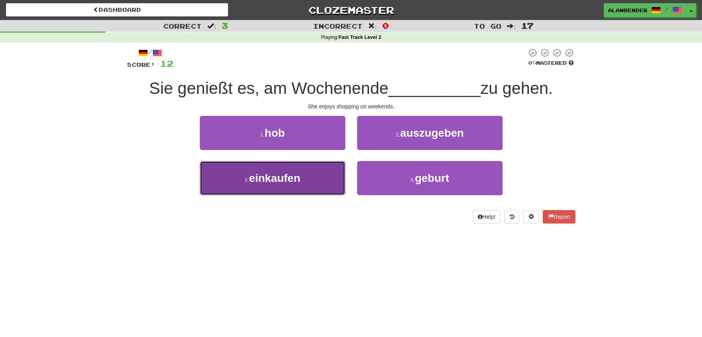
click at [287, 177] on span "einkaufen" at bounding box center [274, 178] width 51 height 12
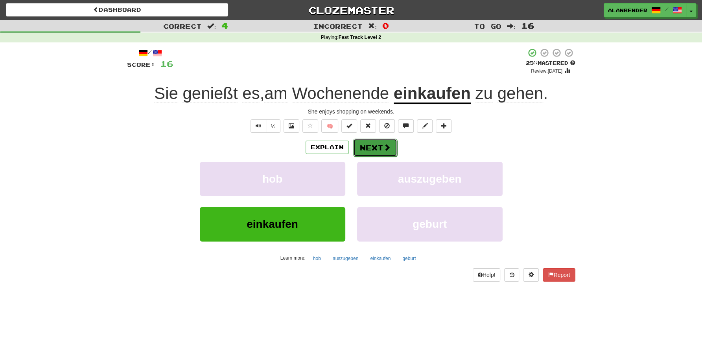
click at [381, 147] on button "Next" at bounding box center [375, 148] width 44 height 18
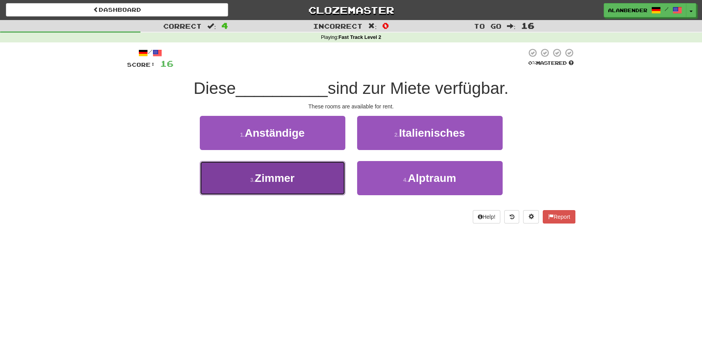
click at [291, 186] on button "3 . [PERSON_NAME]" at bounding box center [272, 178] width 145 height 34
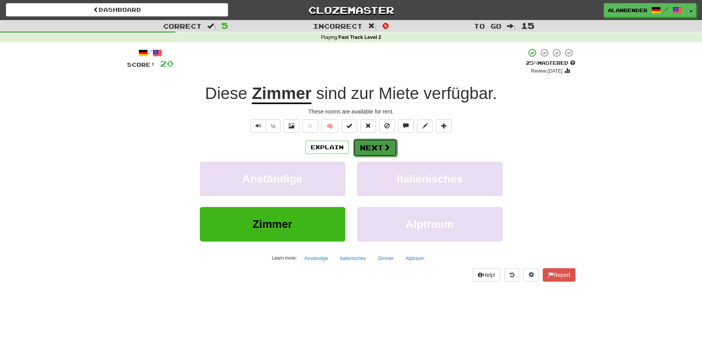
click at [382, 146] on button "Next" at bounding box center [375, 148] width 44 height 18
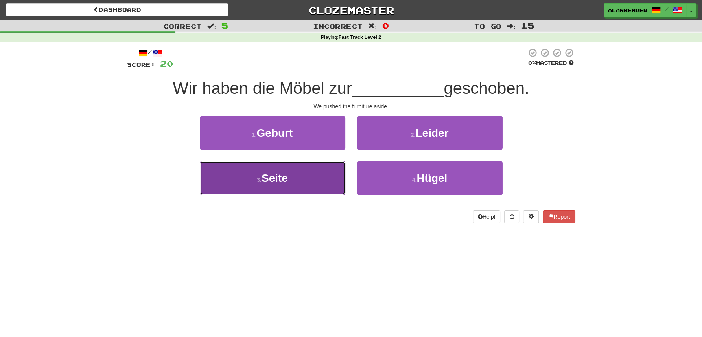
click at [278, 189] on button "3 . Seite" at bounding box center [272, 178] width 145 height 34
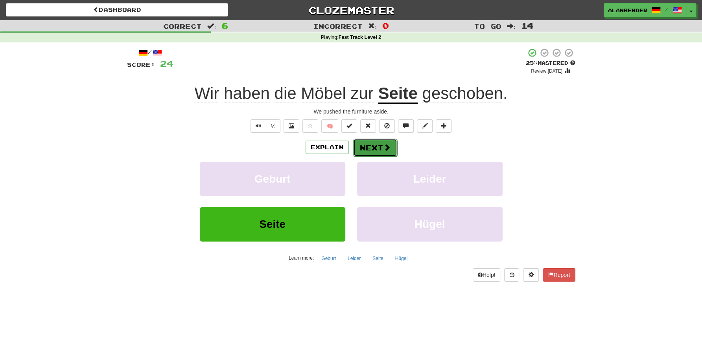
click at [369, 153] on button "Next" at bounding box center [375, 148] width 44 height 18
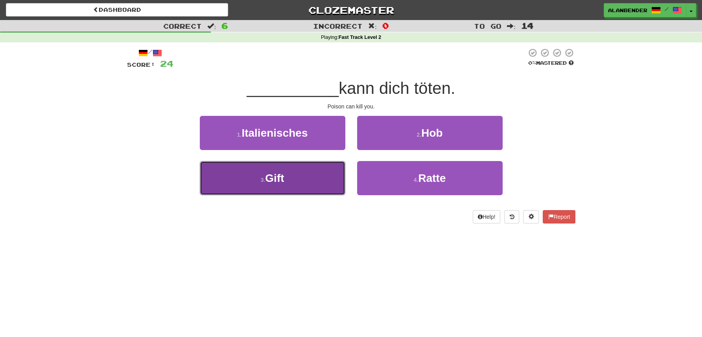
click at [292, 186] on button "3 . Gift" at bounding box center [272, 178] width 145 height 34
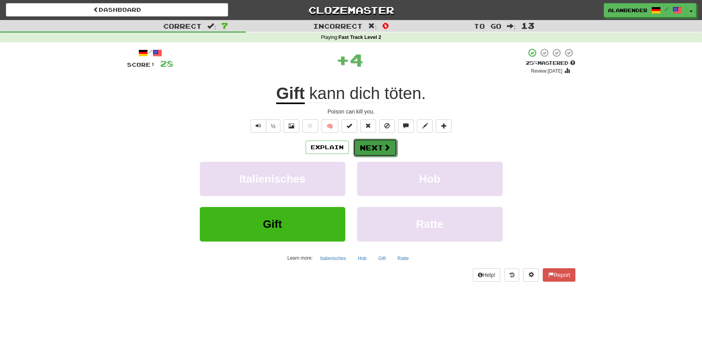
click at [379, 148] on button "Next" at bounding box center [375, 148] width 44 height 18
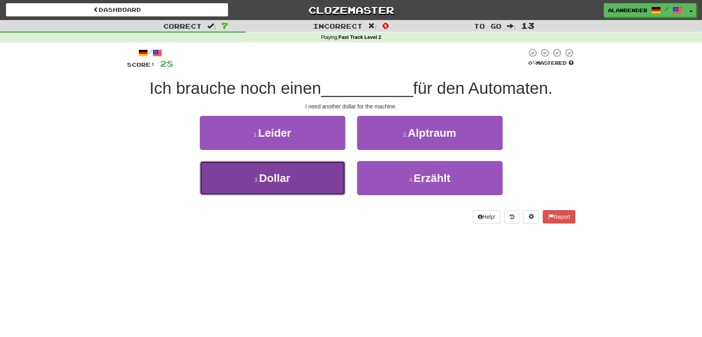
click at [279, 179] on span "Dollar" at bounding box center [274, 178] width 31 height 12
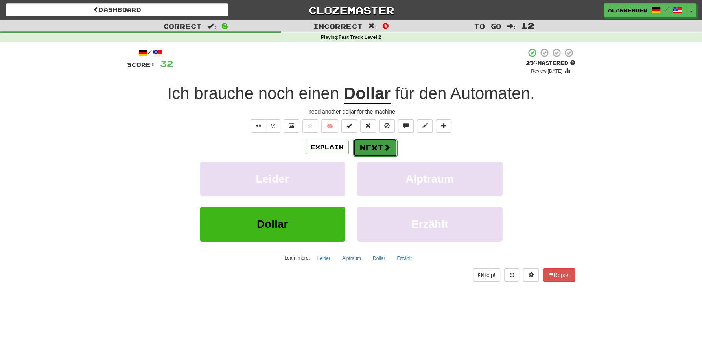
click at [381, 147] on button "Next" at bounding box center [375, 148] width 44 height 18
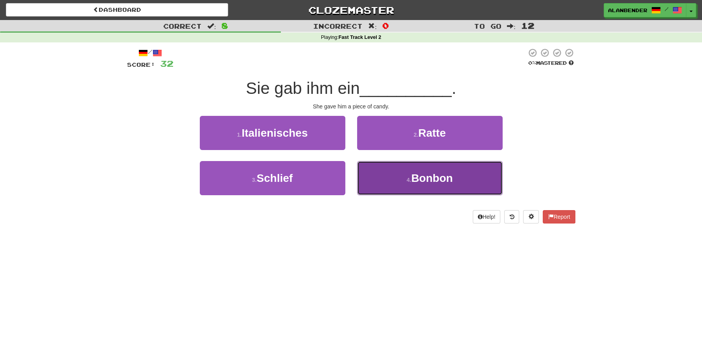
click at [417, 181] on span "Bonbon" at bounding box center [432, 178] width 42 height 12
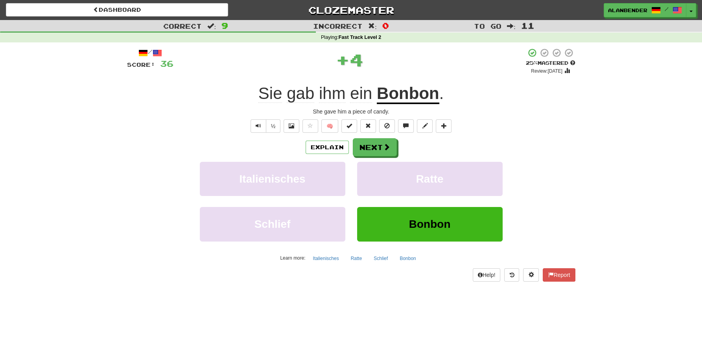
click at [410, 93] on u "Bonbon" at bounding box center [408, 94] width 63 height 20
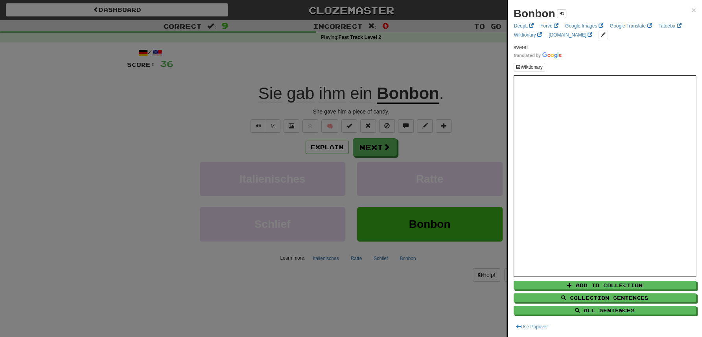
click at [408, 59] on div at bounding box center [351, 168] width 702 height 337
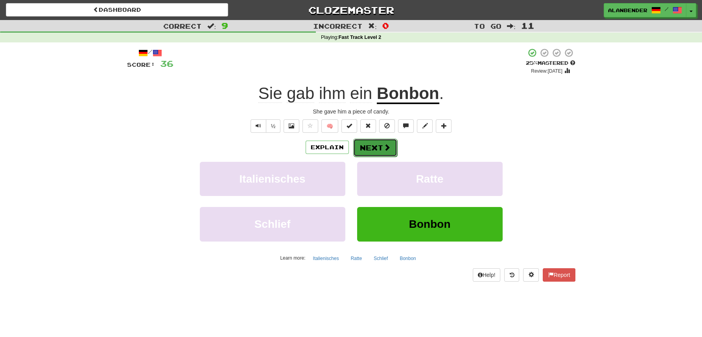
click at [378, 147] on button "Next" at bounding box center [375, 148] width 44 height 18
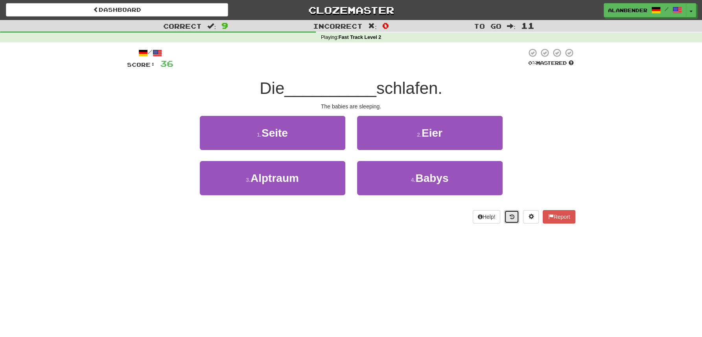
click at [508, 215] on button at bounding box center [511, 216] width 15 height 13
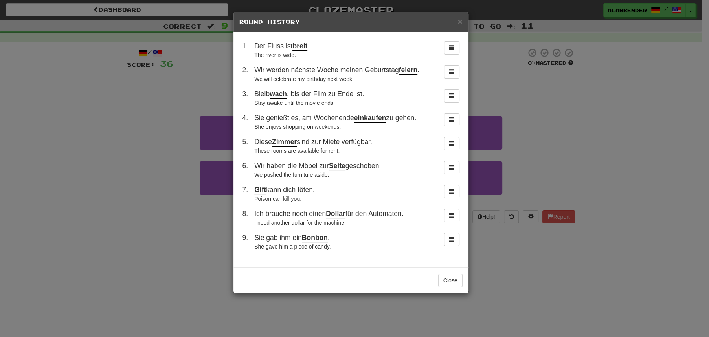
click at [575, 138] on div "× Round History 1 . Der Fluss ist [PERSON_NAME] . The river is wide. 2 . Wir we…" at bounding box center [354, 168] width 709 height 337
